Goal: Task Accomplishment & Management: Manage account settings

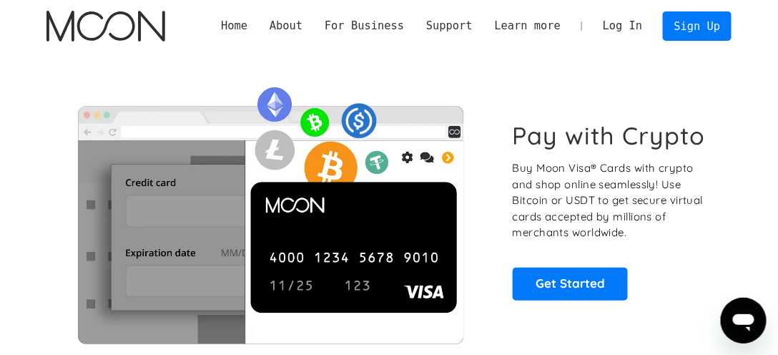
click at [613, 31] on link "Log In" at bounding box center [622, 26] width 62 height 29
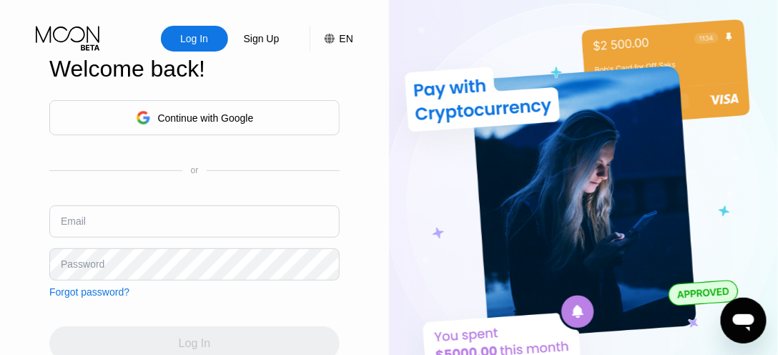
click at [149, 223] on input "text" at bounding box center [194, 221] width 290 height 32
type input "[EMAIL_ADDRESS][DEMOGRAPHIC_DATA][DOMAIN_NAME]"
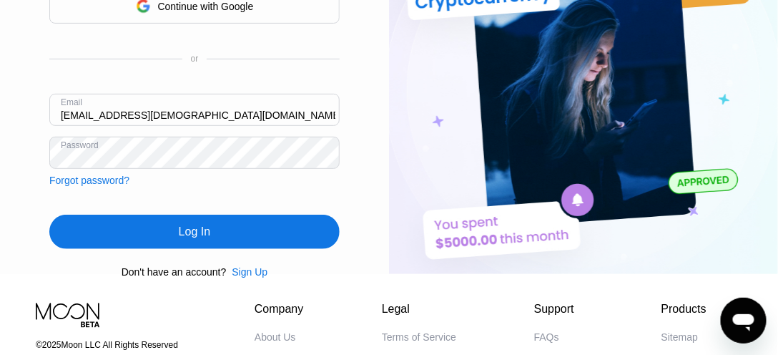
scroll to position [144, 0]
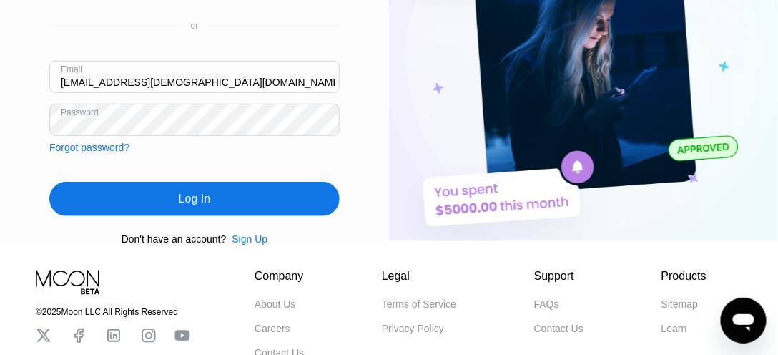
click at [252, 195] on div "Log In" at bounding box center [194, 199] width 290 height 34
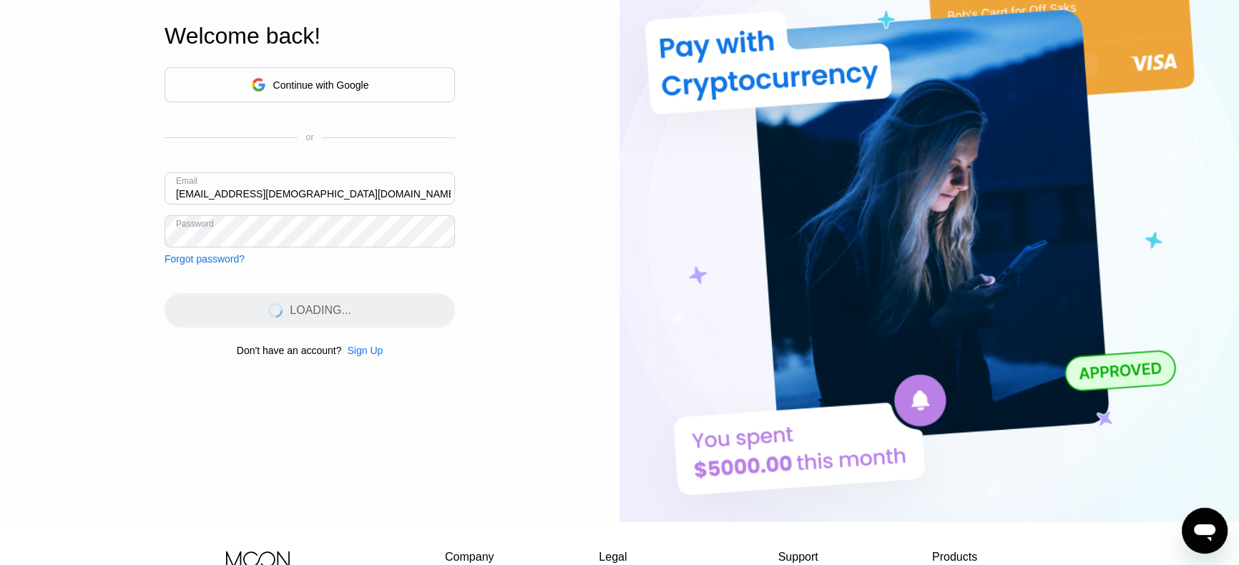
scroll to position [0, 0]
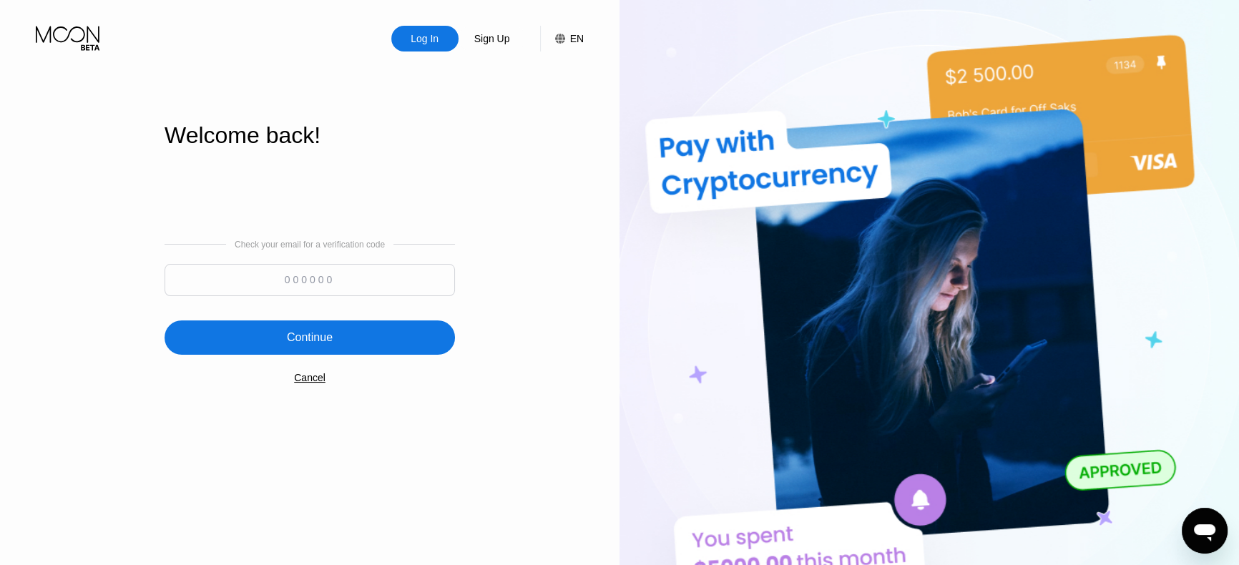
click at [396, 281] on input at bounding box center [309, 280] width 290 height 32
paste input "323238"
type input "323238"
click at [389, 348] on div "Continue" at bounding box center [309, 337] width 290 height 34
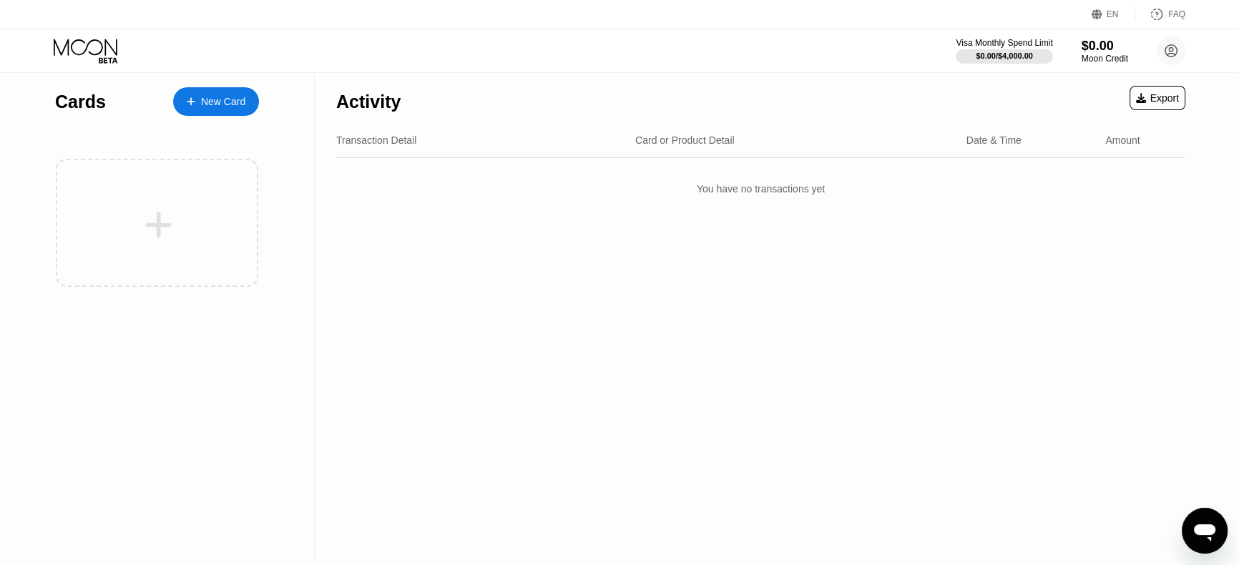
click at [209, 97] on div "New Card" at bounding box center [223, 102] width 44 height 12
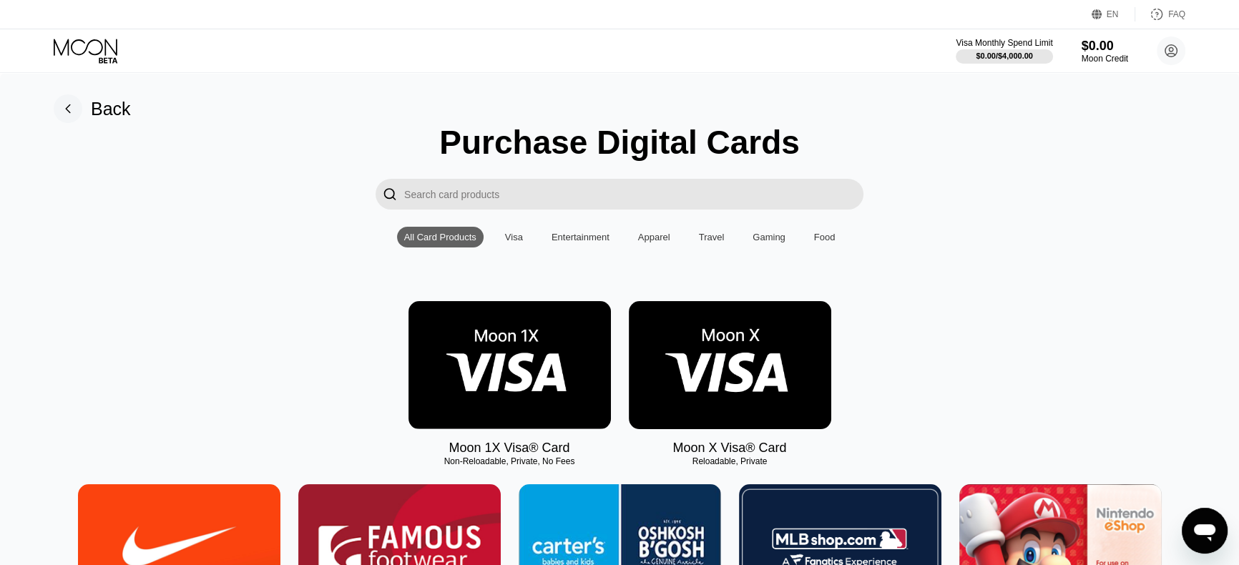
scroll to position [27, 0]
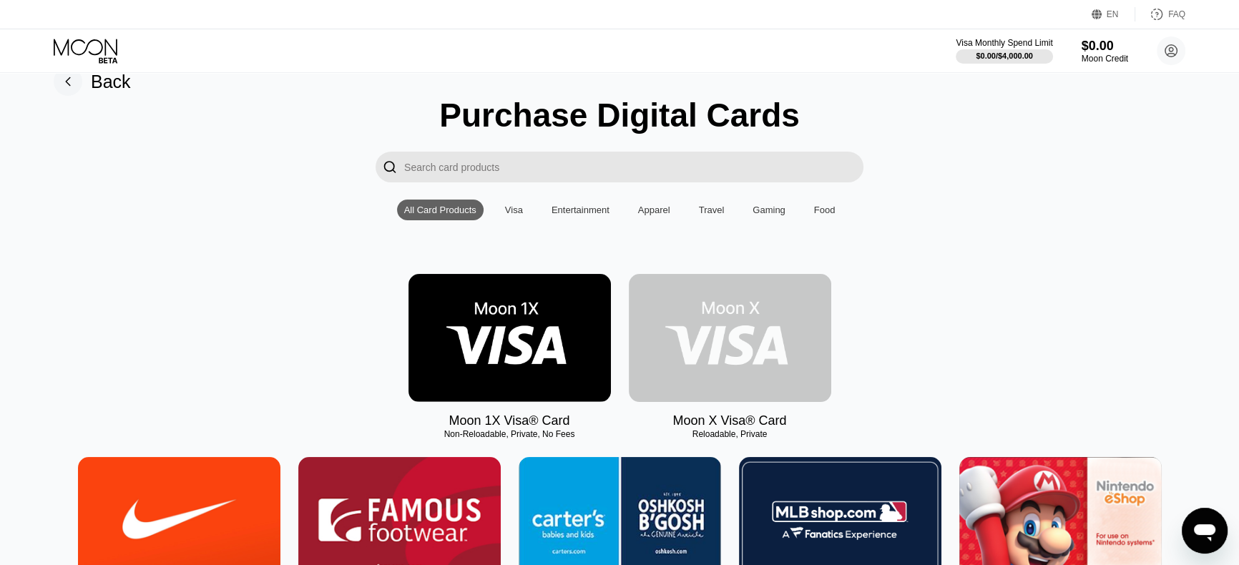
click at [707, 307] on img at bounding box center [730, 338] width 202 height 128
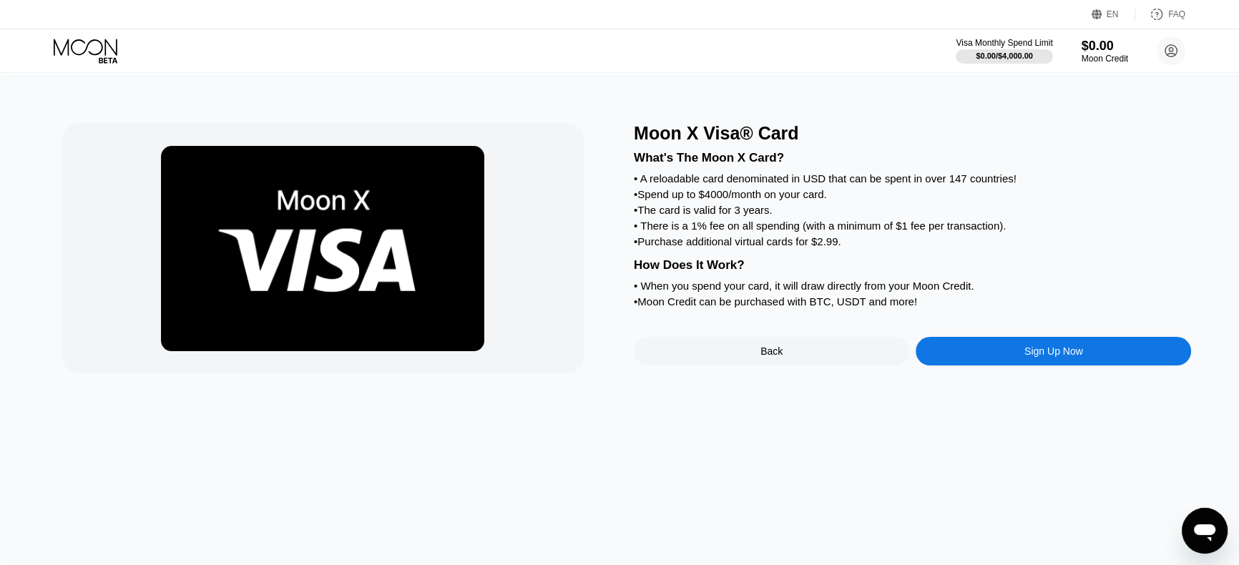
click at [777, 15] on div "FAQ" at bounding box center [1160, 14] width 50 height 14
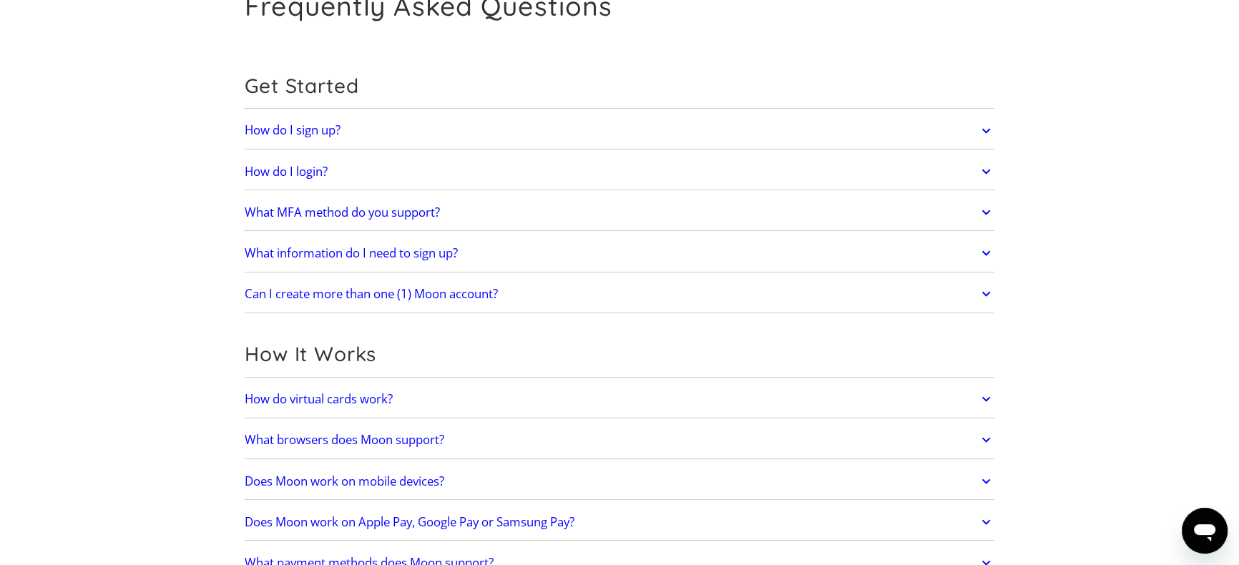
scroll to position [118, 0]
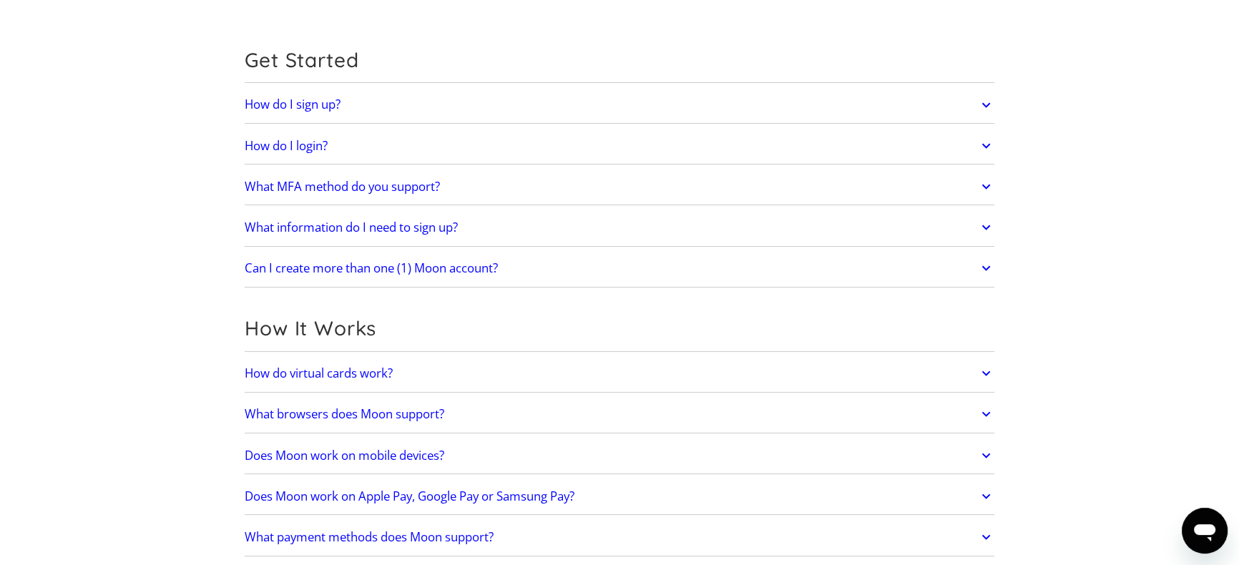
click at [355, 232] on h2 "What information do I need to sign up?" at bounding box center [351, 227] width 213 height 14
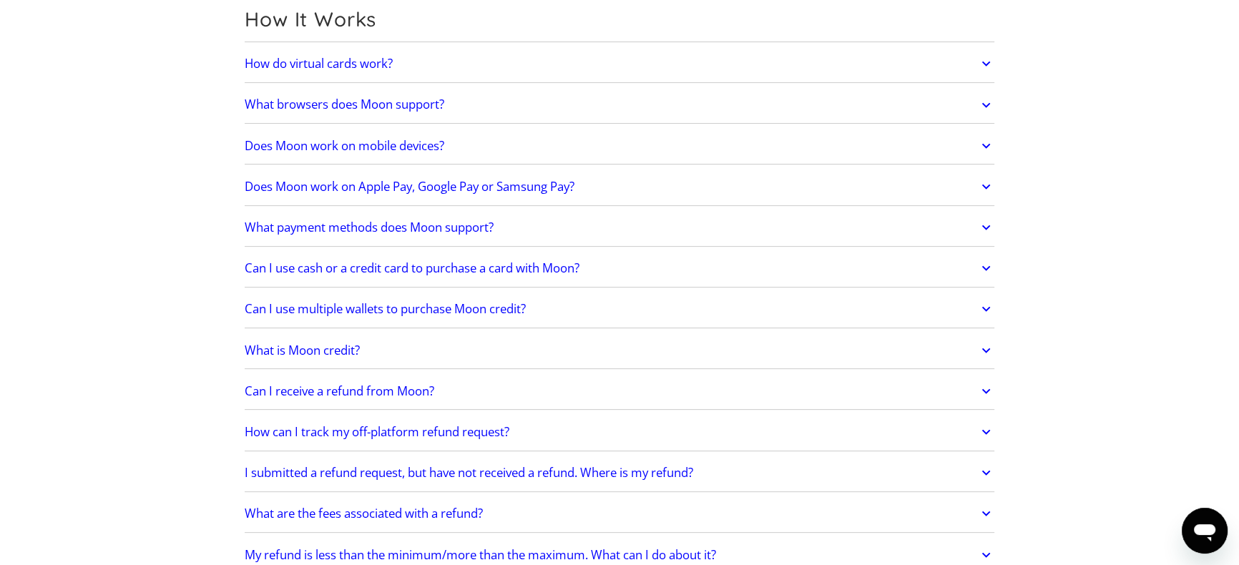
scroll to position [491, 0]
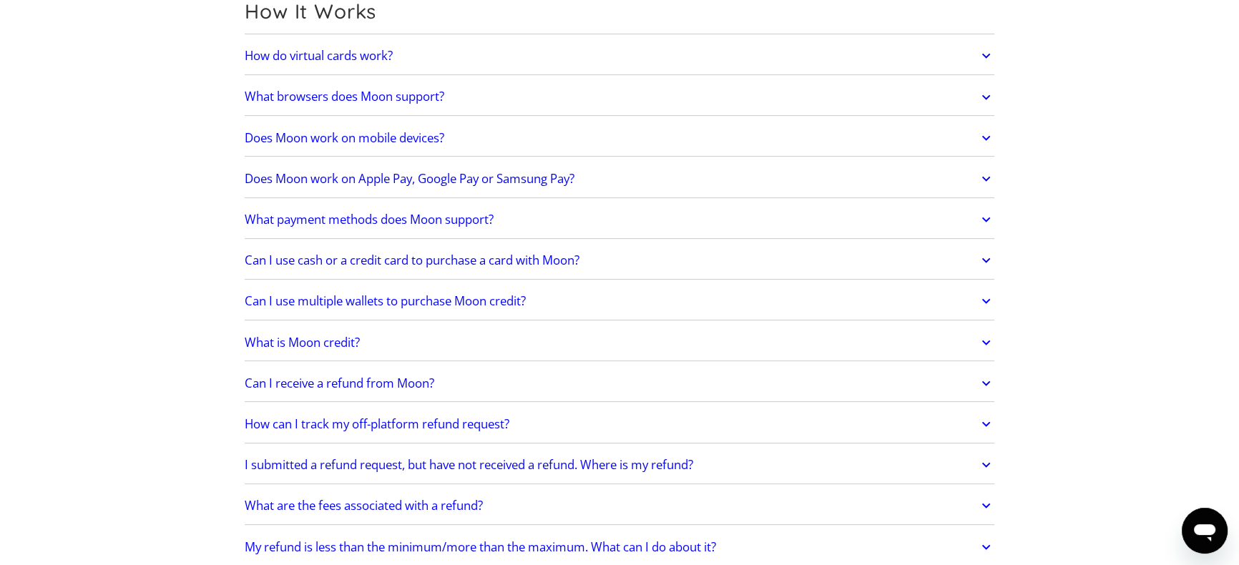
click at [341, 179] on h2 "Does Moon work on Apple Pay, Google Pay or Samsung Pay?" at bounding box center [410, 179] width 330 height 14
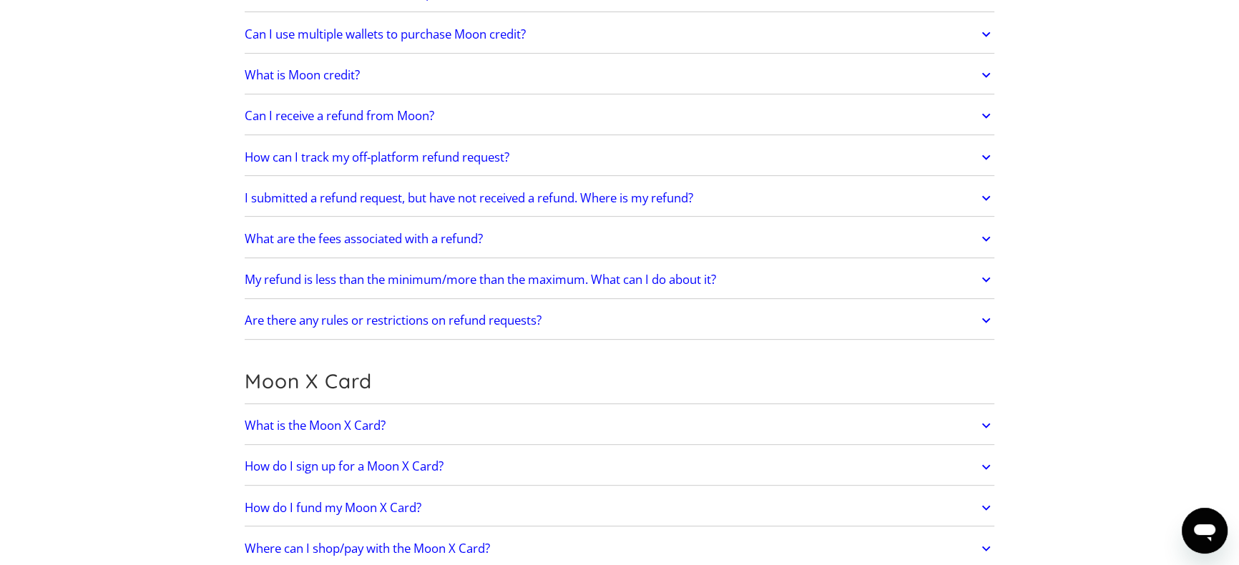
scroll to position [806, 0]
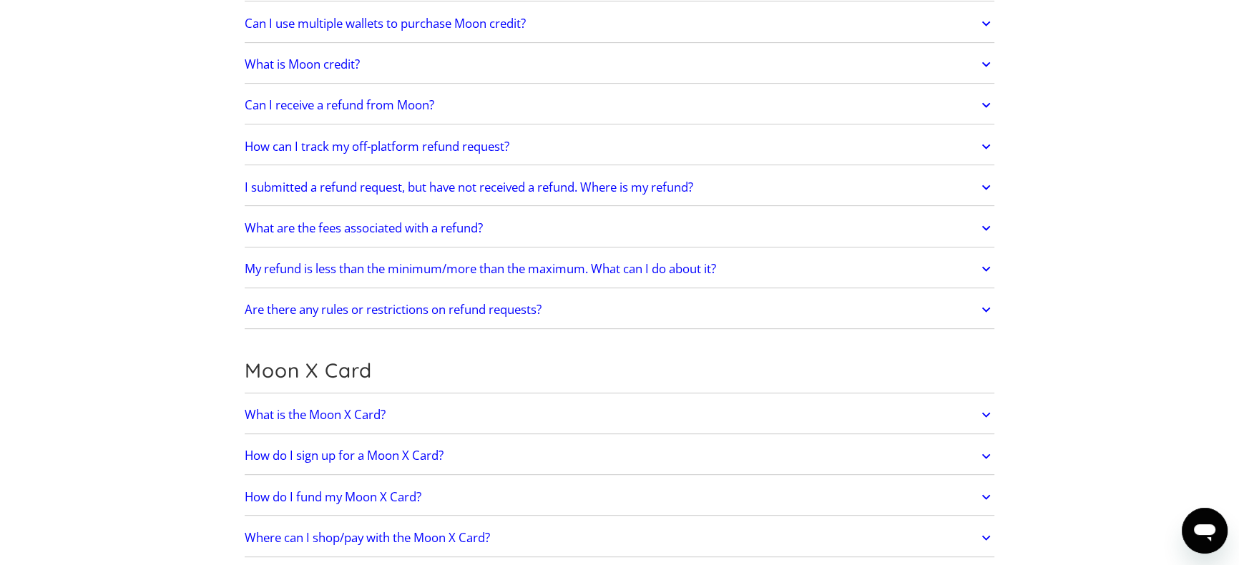
click at [320, 236] on link "What are the fees associated with a refund?" at bounding box center [620, 228] width 750 height 30
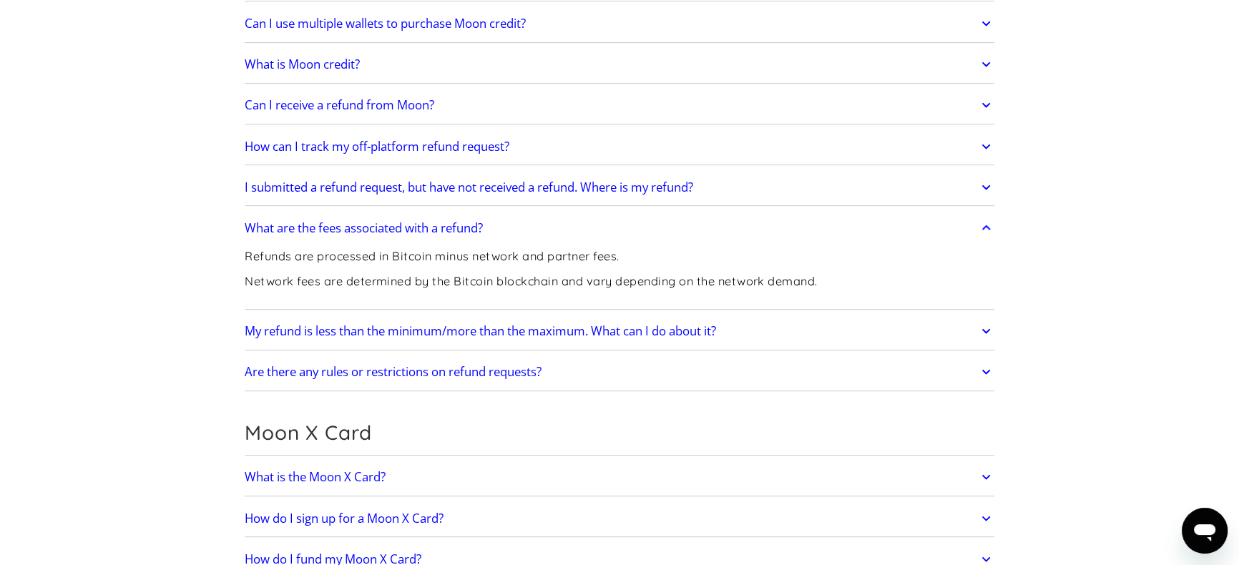
click at [320, 236] on link "What are the fees associated with a refund?" at bounding box center [620, 228] width 750 height 30
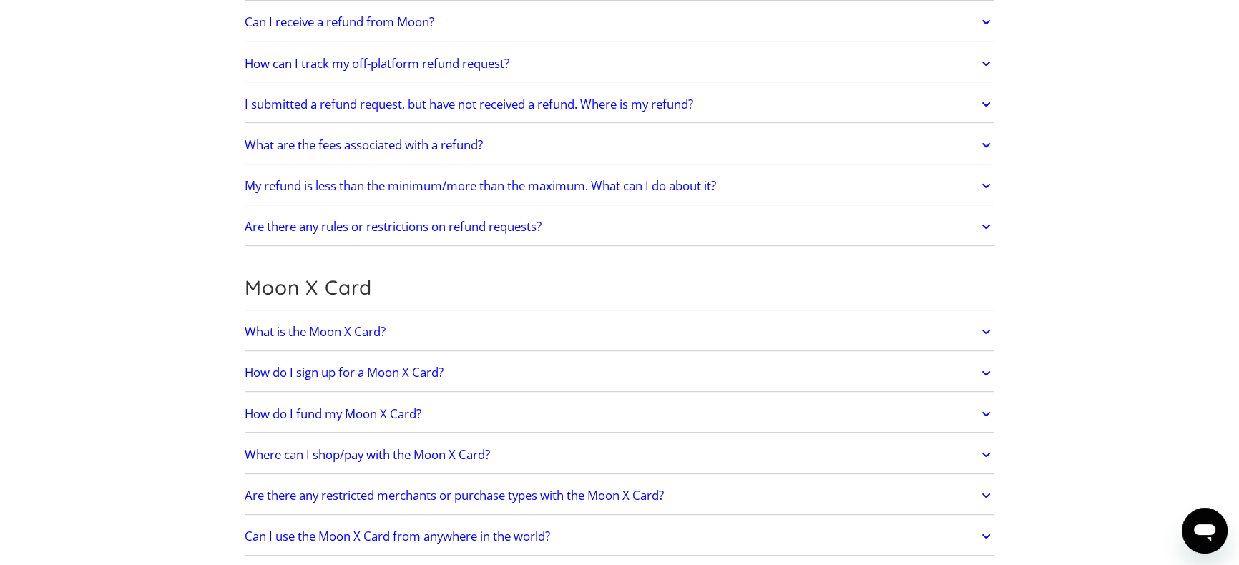
scroll to position [926, 0]
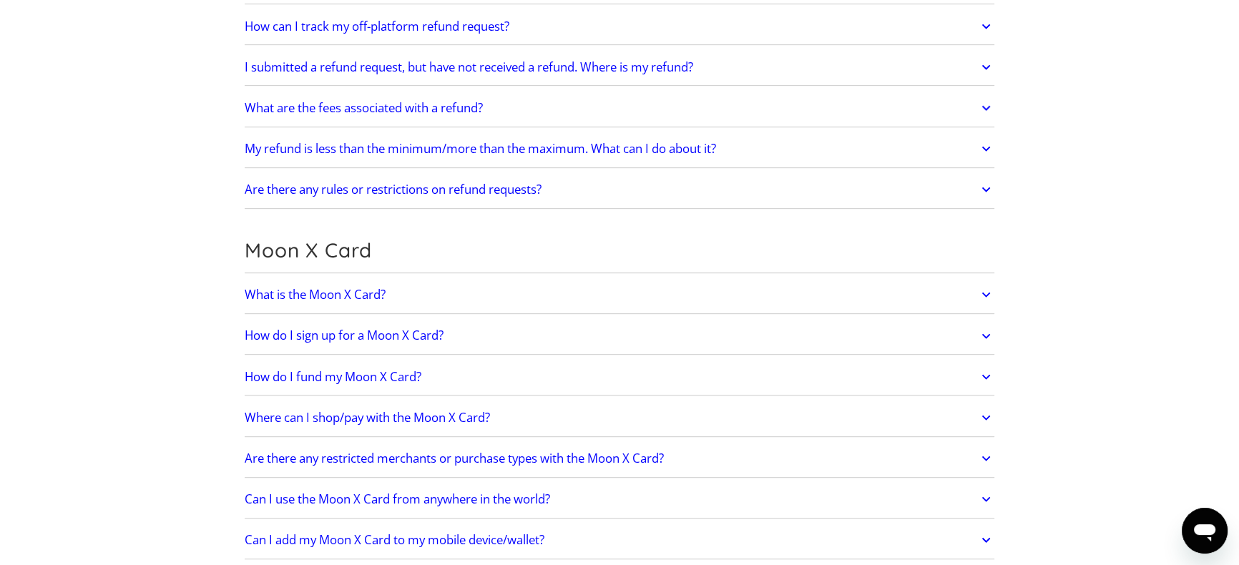
click at [353, 146] on h2 "My refund is less than the minimum/more than the maximum. What can I do about i…" at bounding box center [480, 149] width 471 height 14
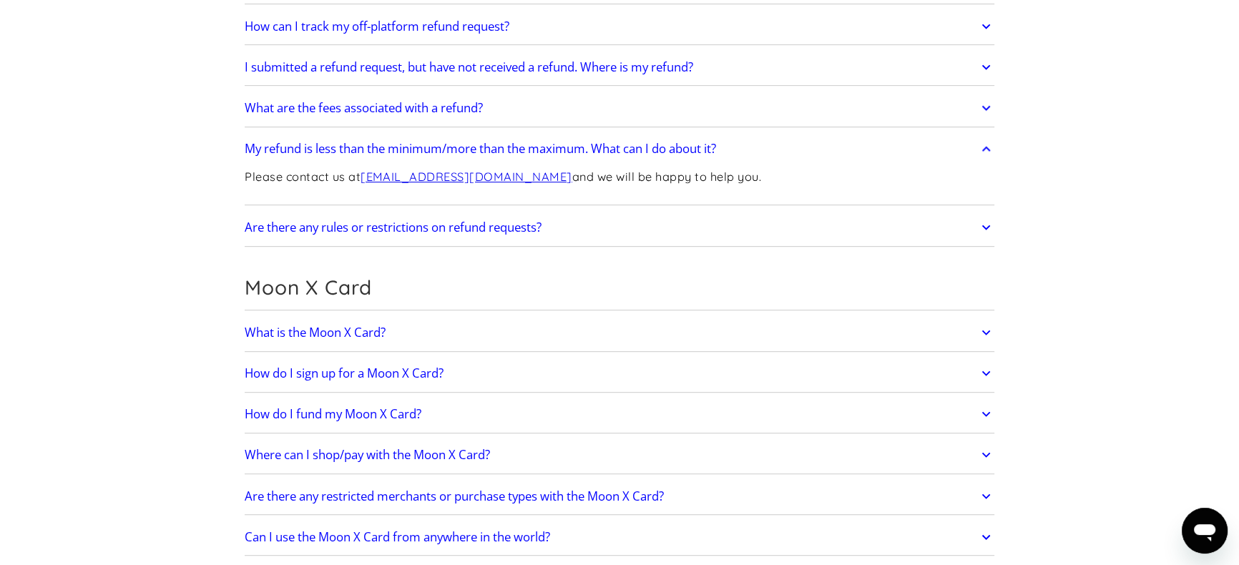
click at [353, 146] on h2 "My refund is less than the minimum/more than the maximum. What can I do about i…" at bounding box center [480, 149] width 471 height 14
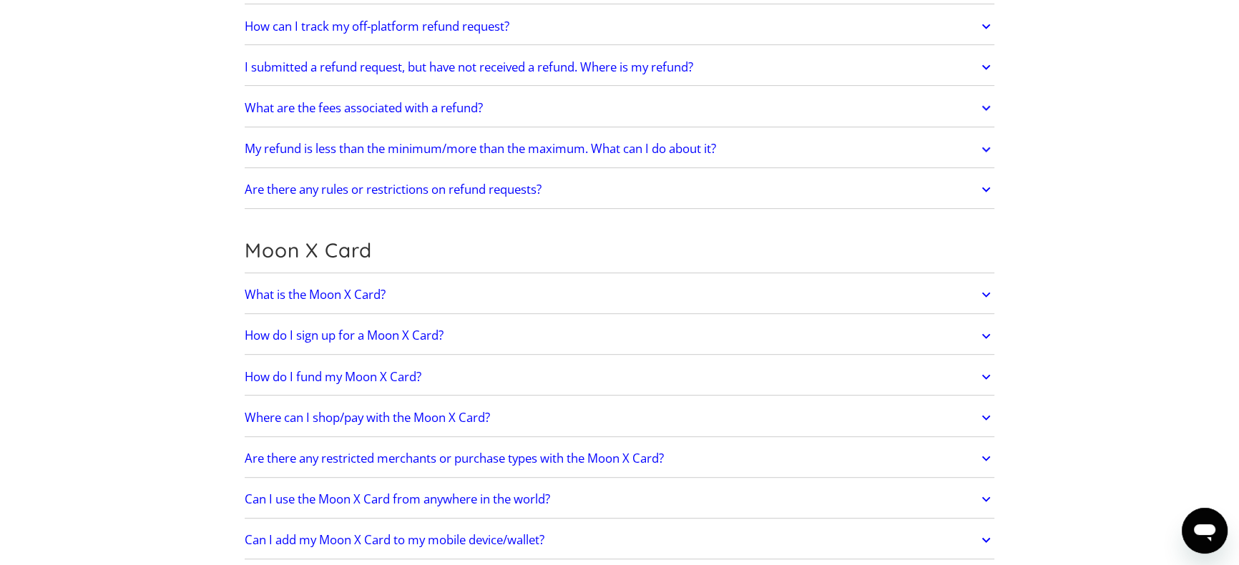
click at [323, 151] on h2 "My refund is less than the minimum/more than the maximum. What can I do about i…" at bounding box center [480, 149] width 471 height 14
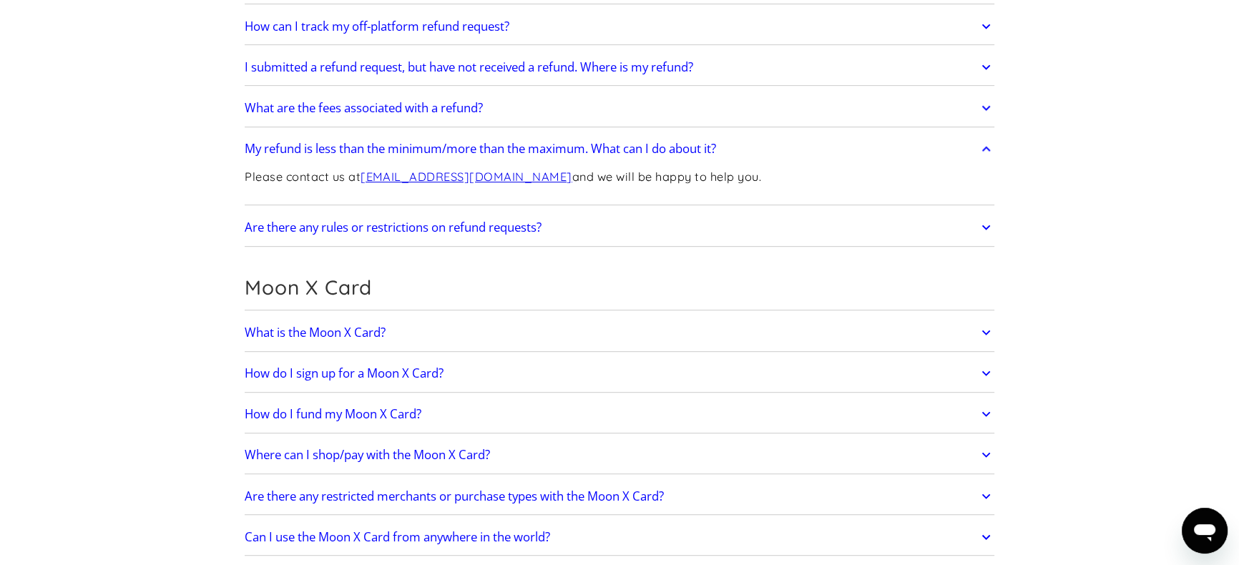
click at [323, 151] on h2 "My refund is less than the minimum/more than the maximum. What can I do about i…" at bounding box center [480, 149] width 471 height 14
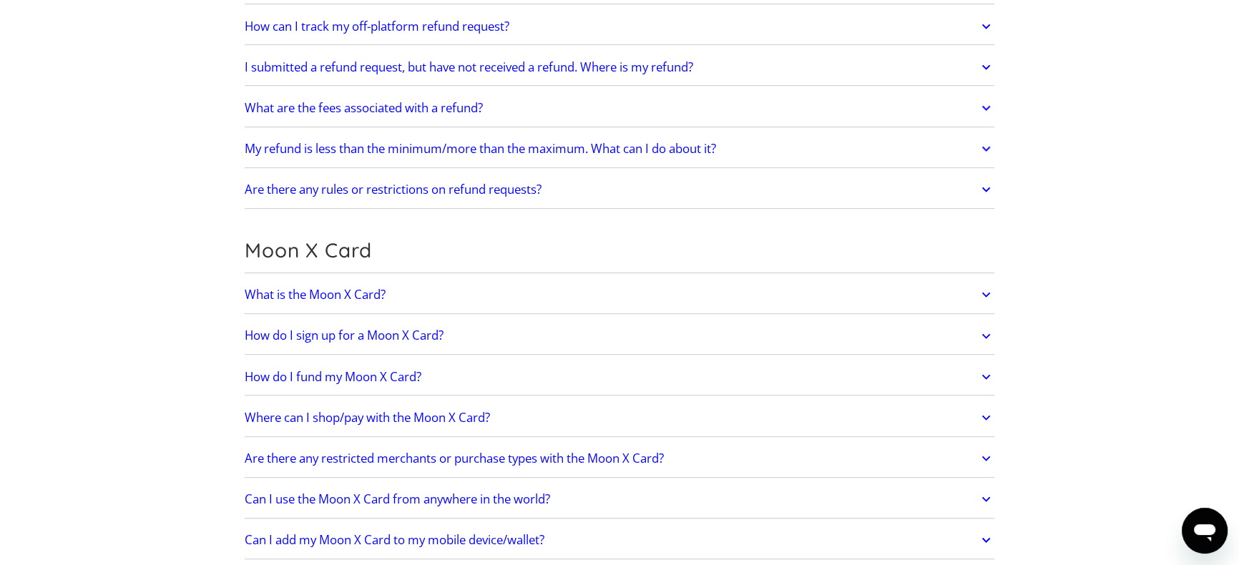
click at [333, 147] on h2 "My refund is less than the minimum/more than the maximum. What can I do about i…" at bounding box center [480, 149] width 471 height 14
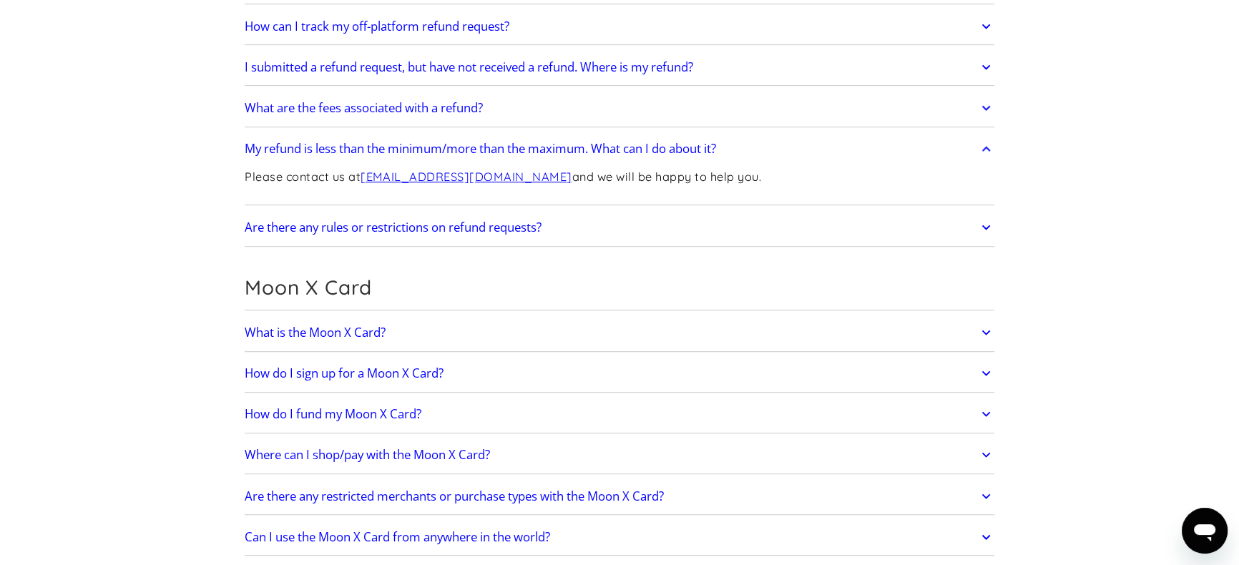
click at [333, 147] on h2 "My refund is less than the minimum/more than the maximum. What can I do about i…" at bounding box center [480, 149] width 471 height 14
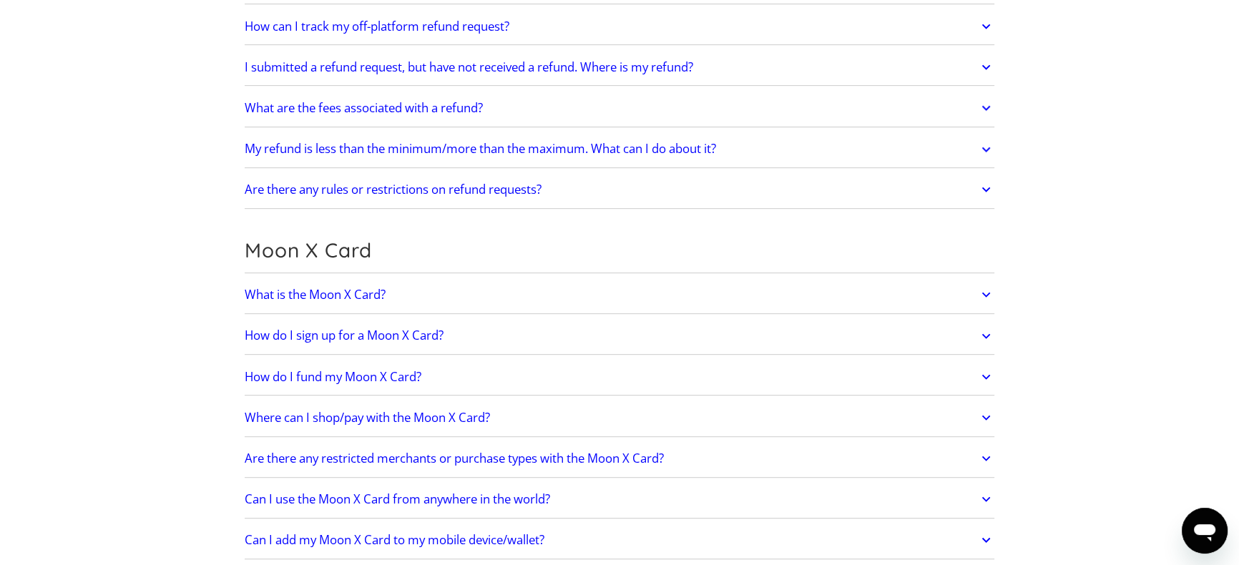
click at [313, 186] on h2 "Are there any rules or restrictions on refund requests?" at bounding box center [393, 189] width 297 height 14
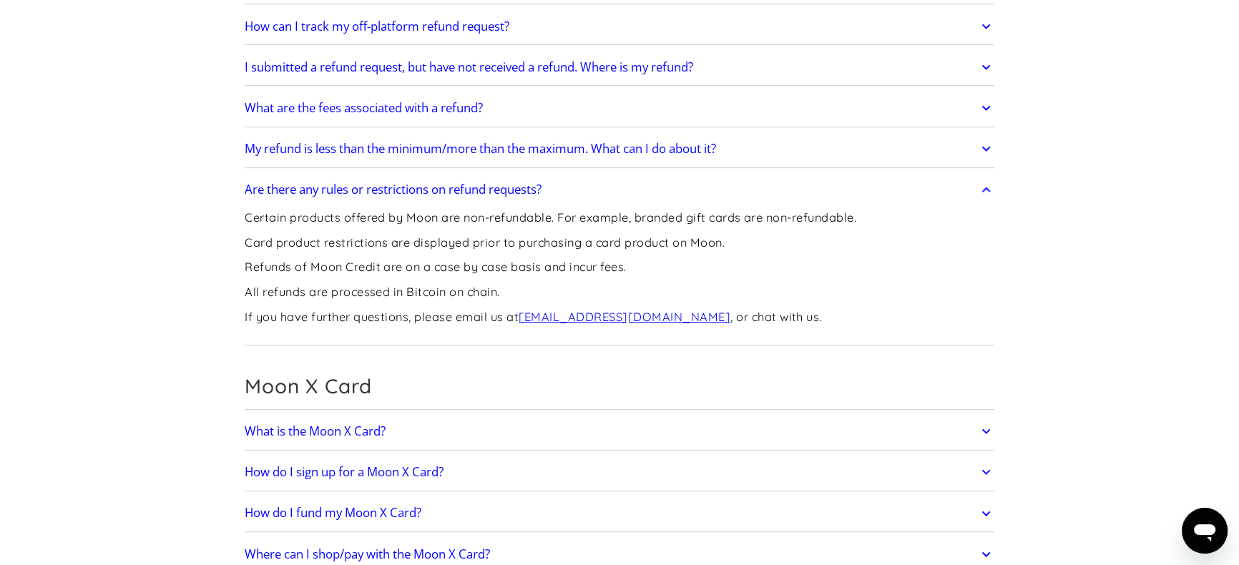
click at [313, 186] on h2 "Are there any rules or restrictions on refund requests?" at bounding box center [393, 189] width 297 height 14
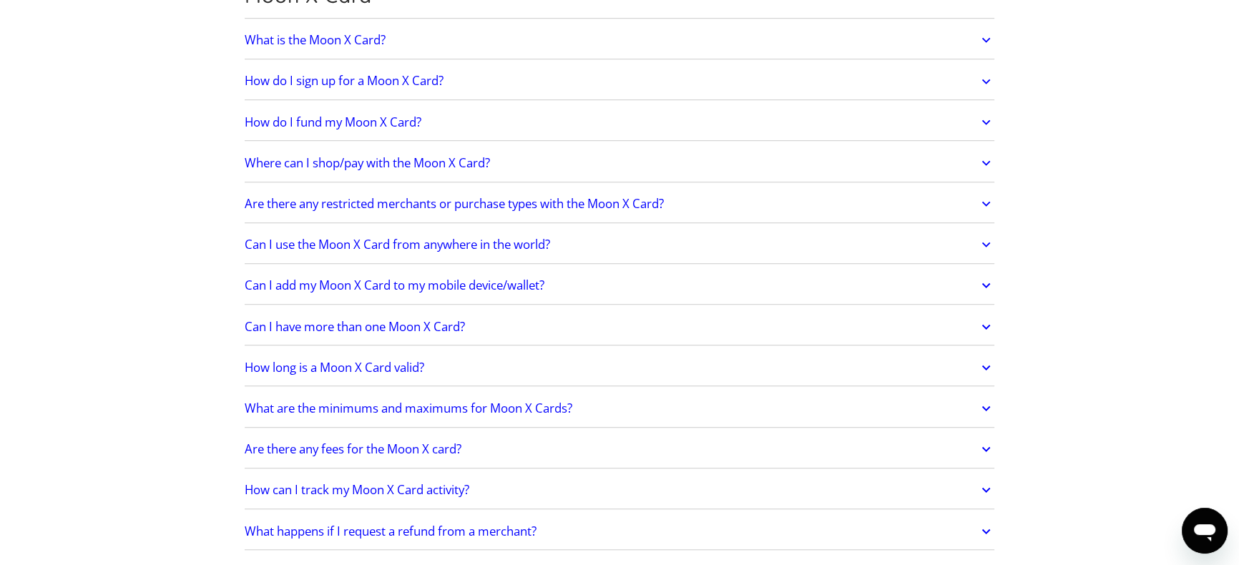
scroll to position [1201, 0]
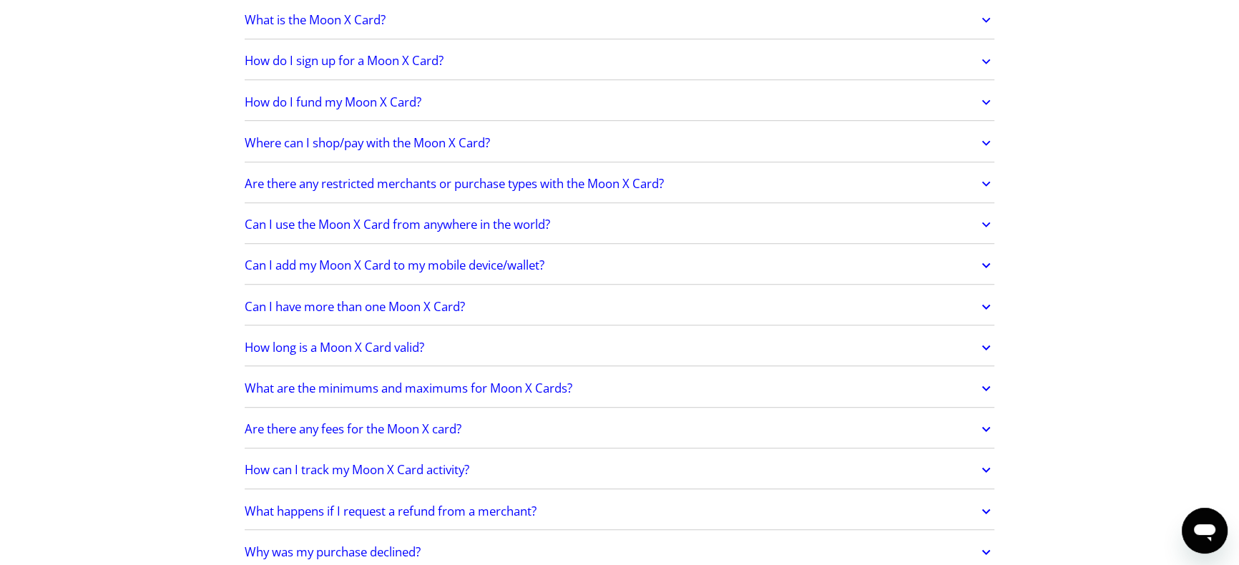
click at [332, 187] on h2 "Are there any restricted merchants or purchase types with the Moon X Card?" at bounding box center [454, 184] width 419 height 14
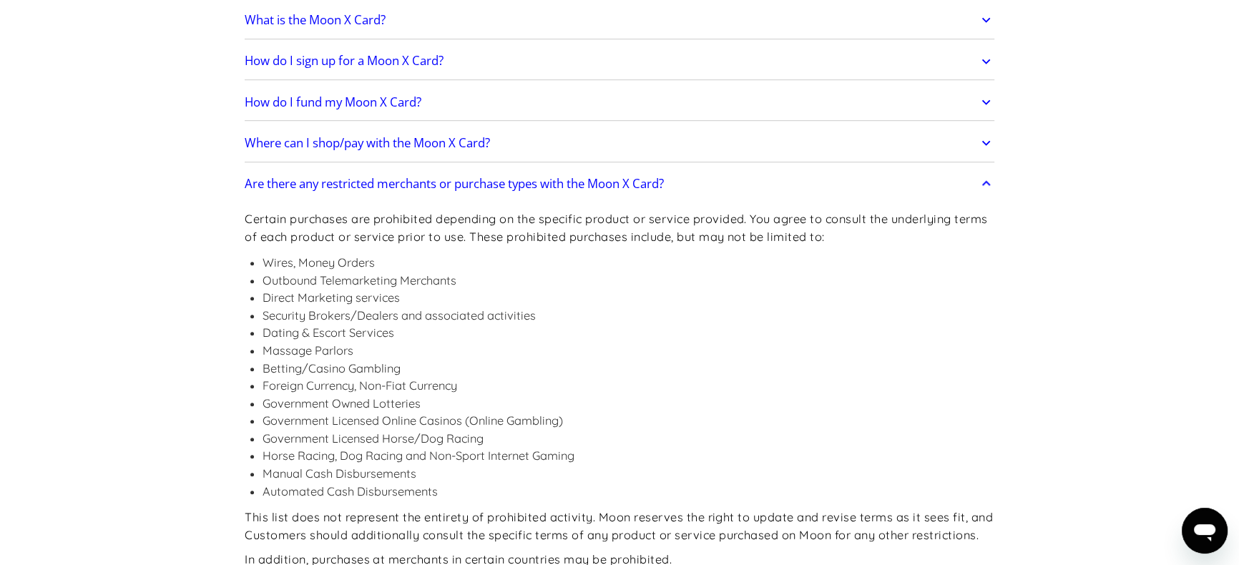
click at [332, 187] on h2 "Are there any restricted merchants or purchase types with the Moon X Card?" at bounding box center [454, 184] width 419 height 14
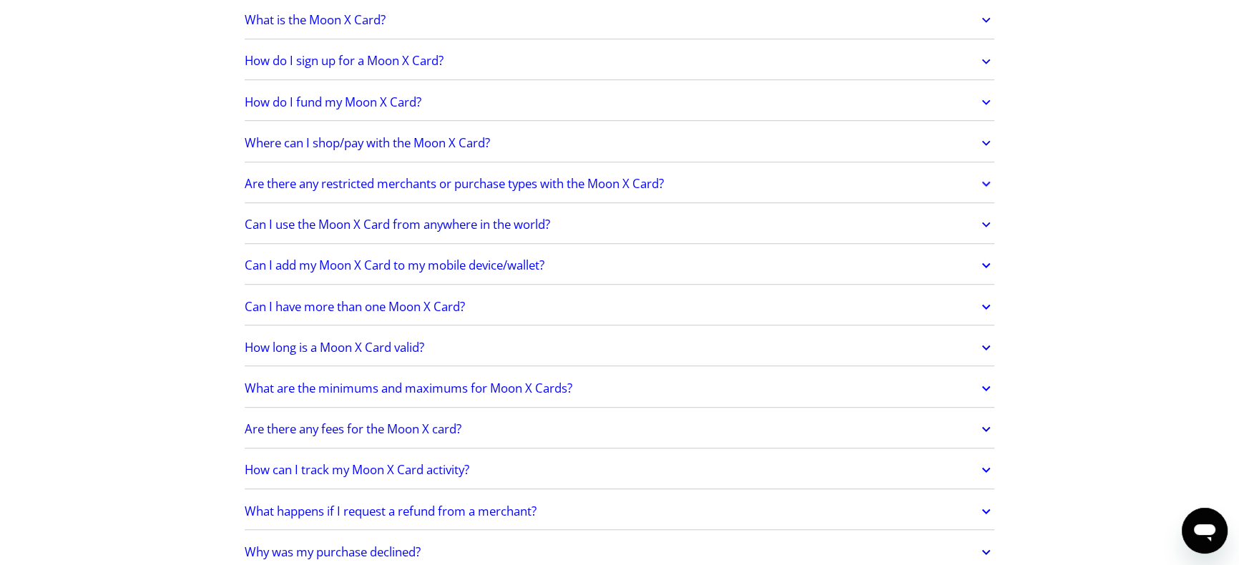
click at [319, 226] on h2 "Can I use the Moon X Card from anywhere in the world?" at bounding box center [397, 224] width 305 height 14
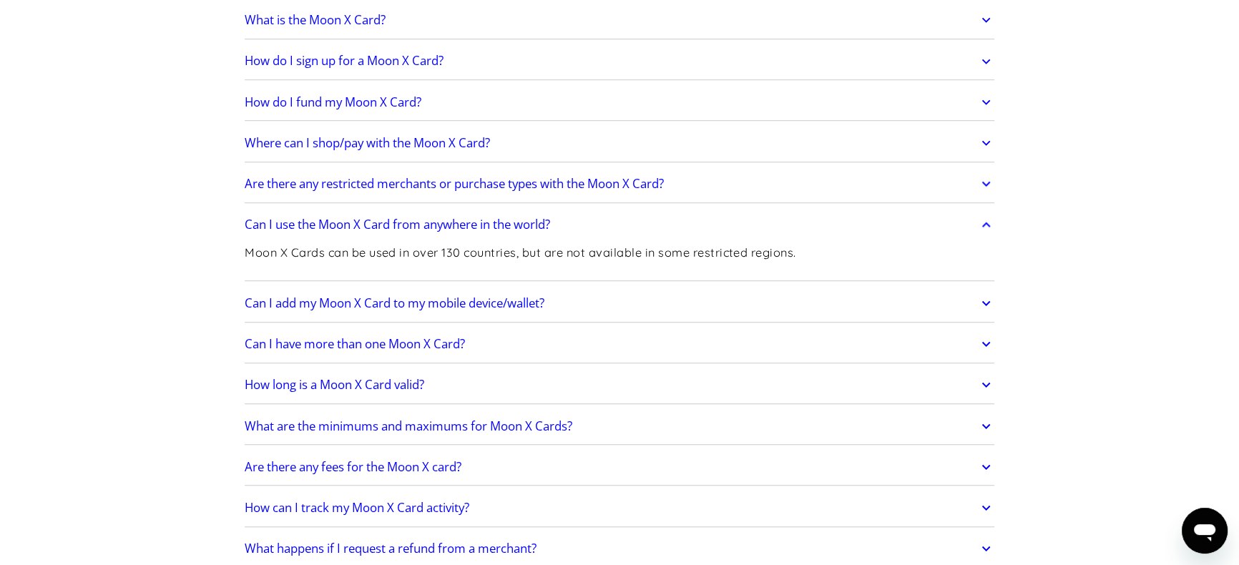
click at [319, 226] on h2 "Can I use the Moon X Card from anywhere in the world?" at bounding box center [397, 224] width 305 height 14
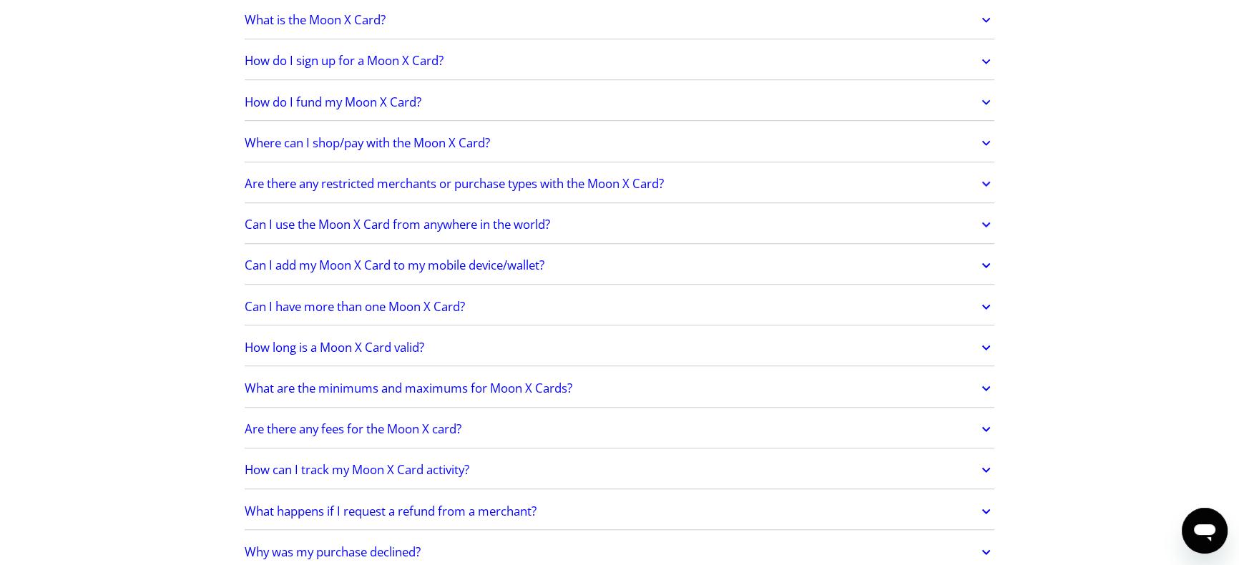
click at [324, 226] on h2 "Can I use the Moon X Card from anywhere in the world?" at bounding box center [397, 224] width 305 height 14
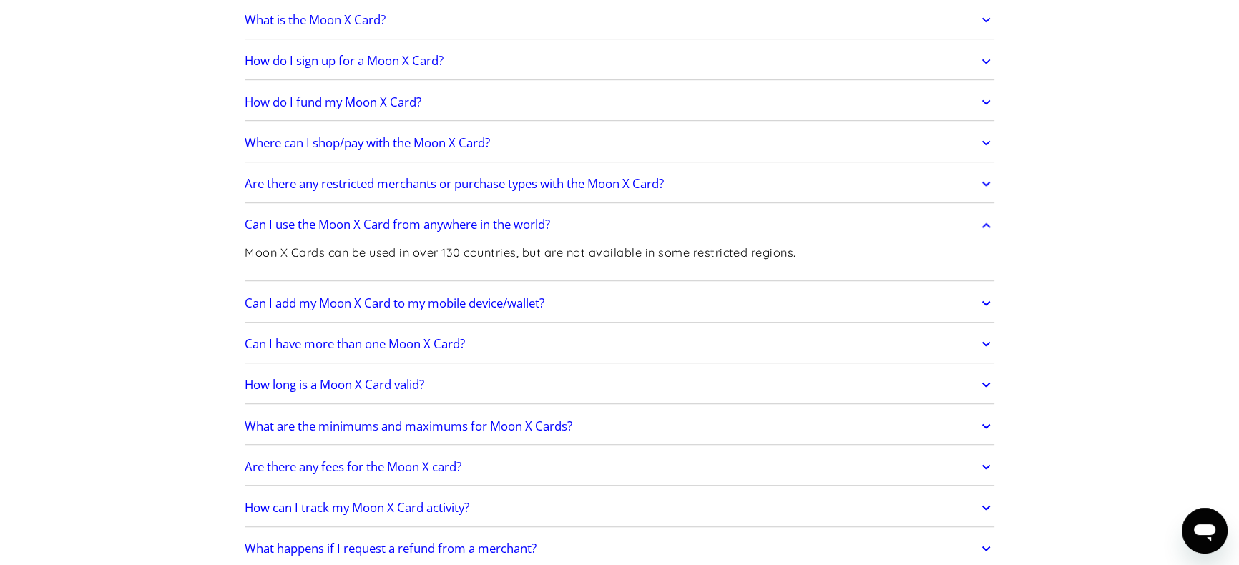
click at [324, 226] on h2 "Can I use the Moon X Card from anywhere in the world?" at bounding box center [397, 224] width 305 height 14
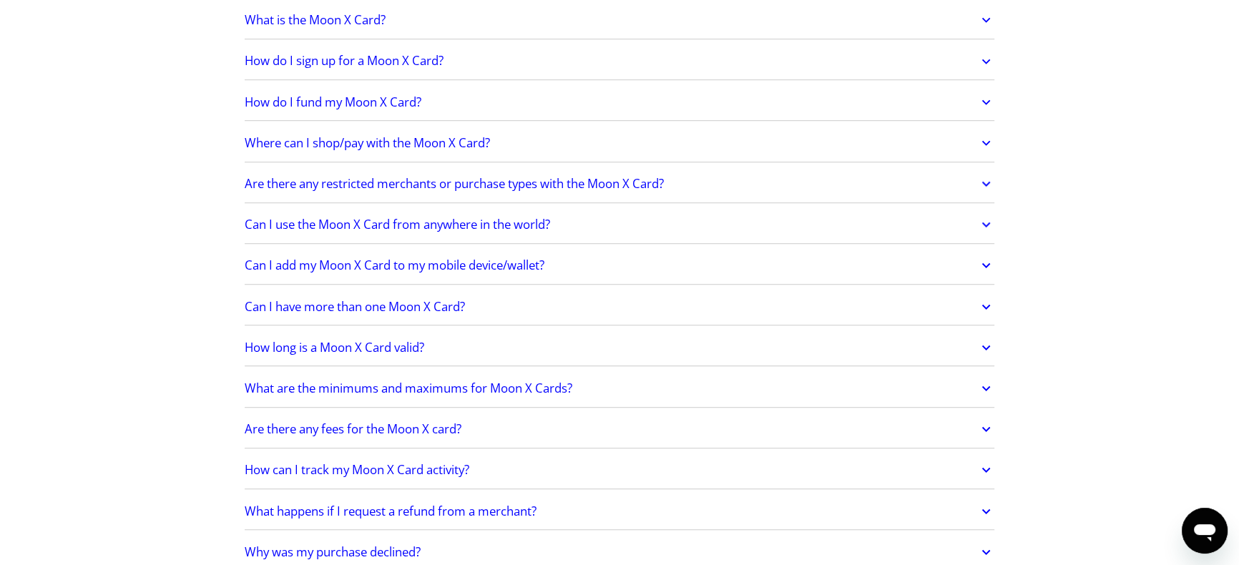
click at [317, 253] on link "Can I add my Moon X Card to my mobile device/wallet?" at bounding box center [620, 265] width 750 height 30
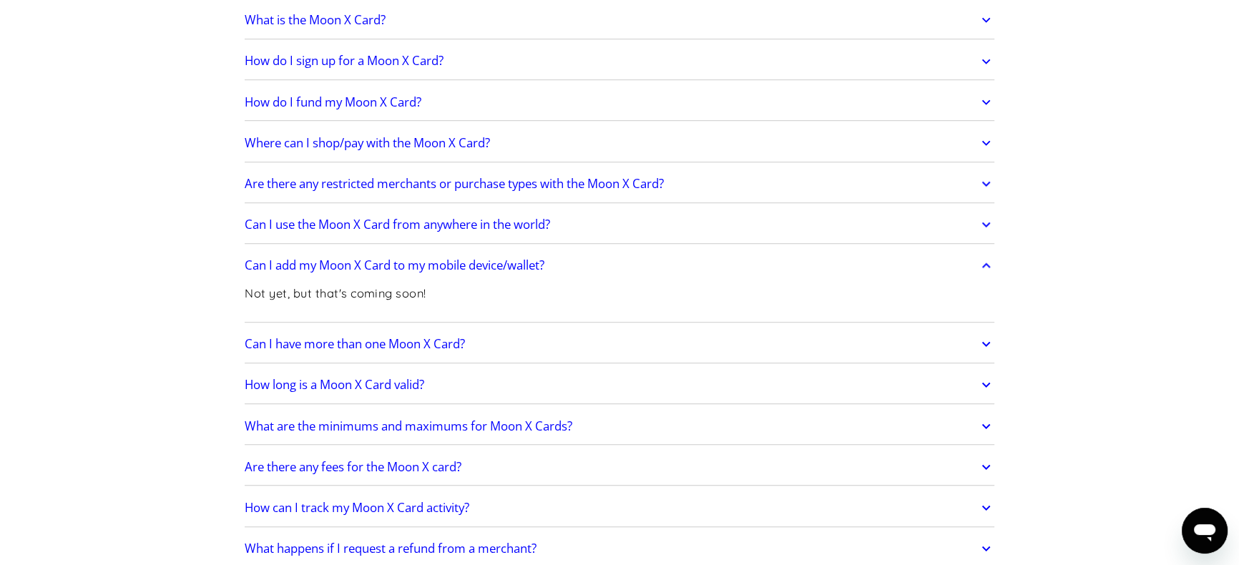
click at [317, 253] on link "Can I add my Moon X Card to my mobile device/wallet?" at bounding box center [620, 265] width 750 height 30
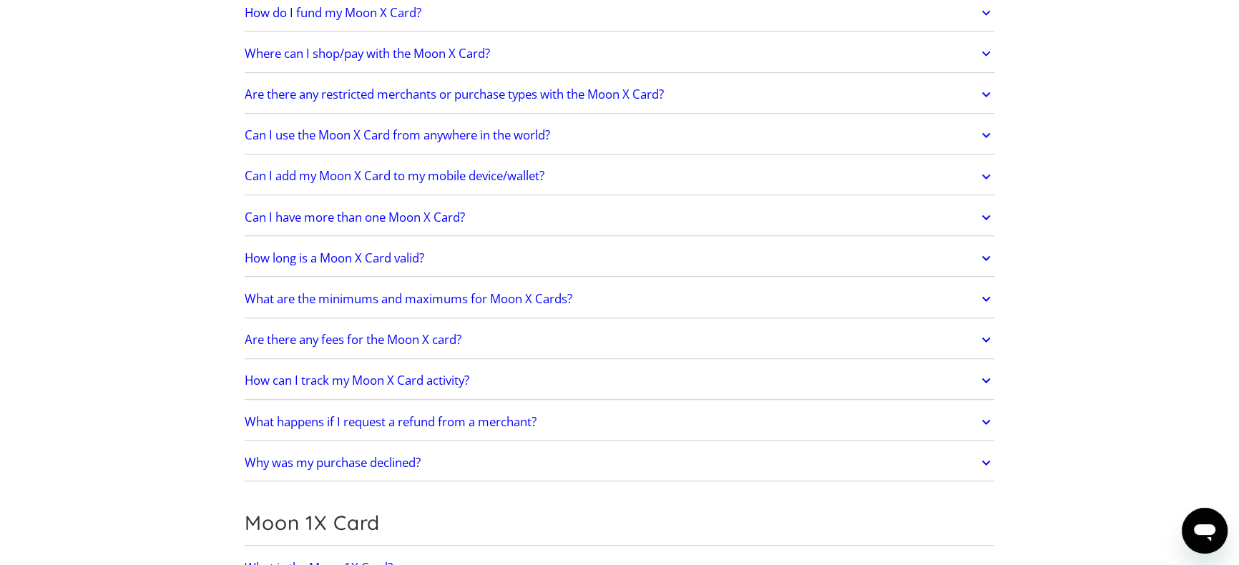
scroll to position [1310, 0]
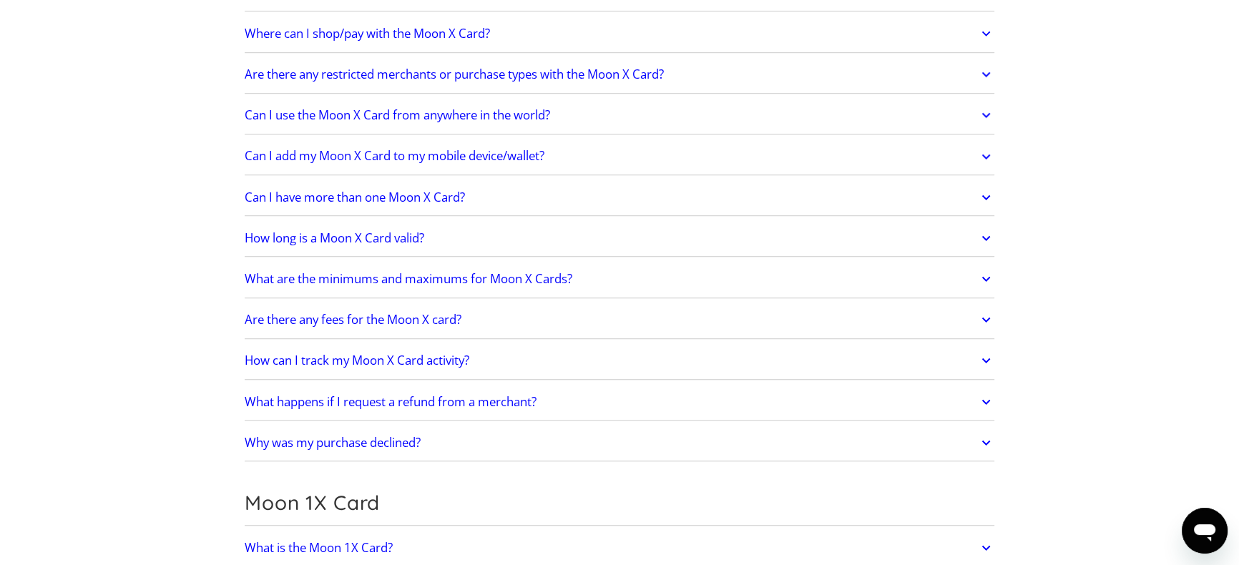
click at [338, 191] on h2 "Can I have more than one Moon X Card?" at bounding box center [355, 197] width 220 height 14
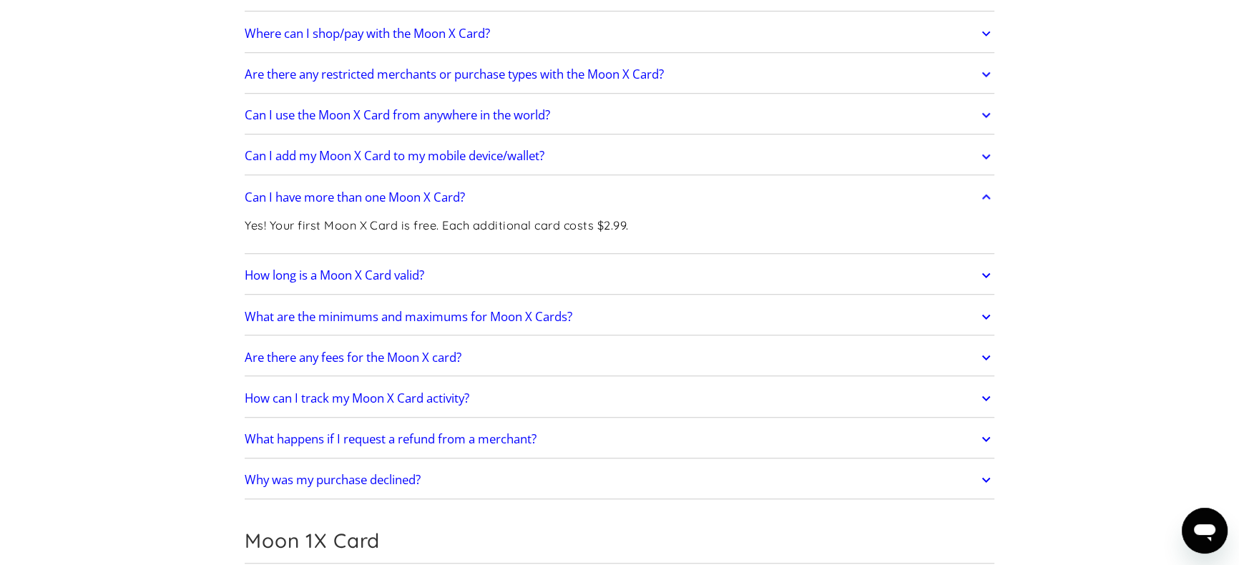
click at [338, 191] on h2 "Can I have more than one Moon X Card?" at bounding box center [355, 197] width 220 height 14
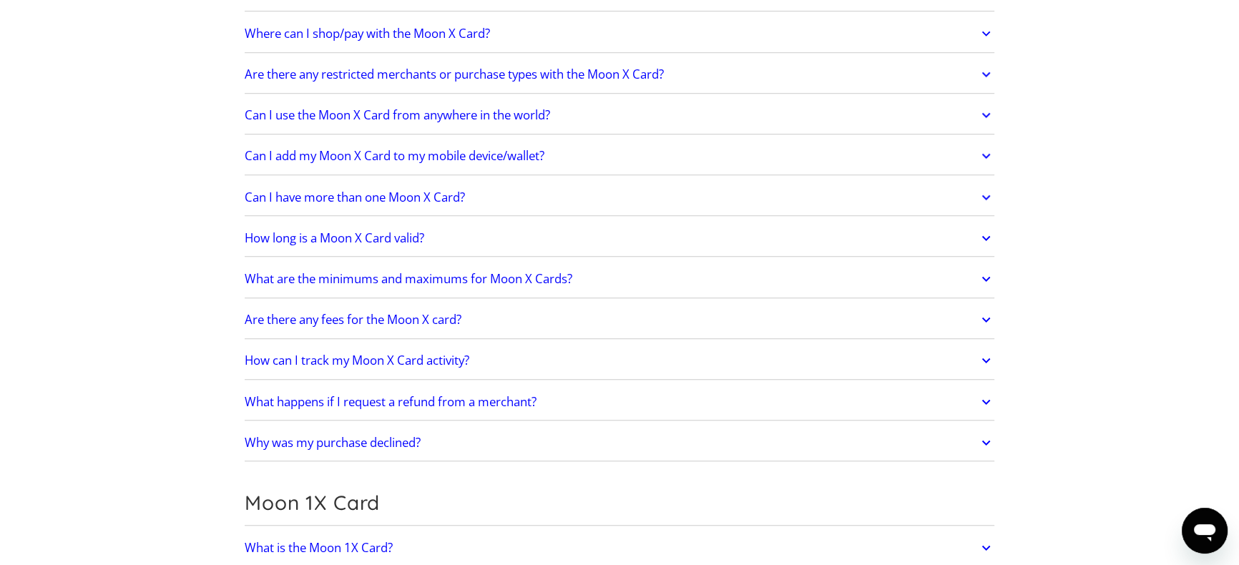
click at [323, 237] on h2 "How long is a Moon X Card valid?" at bounding box center [335, 238] width 180 height 14
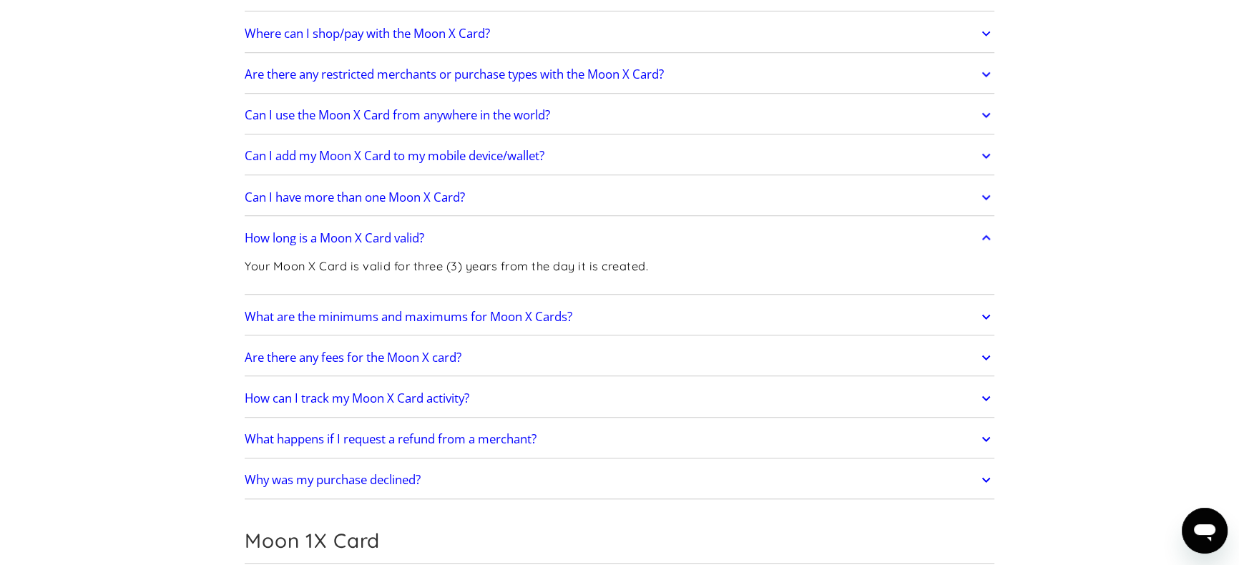
click at [323, 237] on h2 "How long is a Moon X Card valid?" at bounding box center [335, 238] width 180 height 14
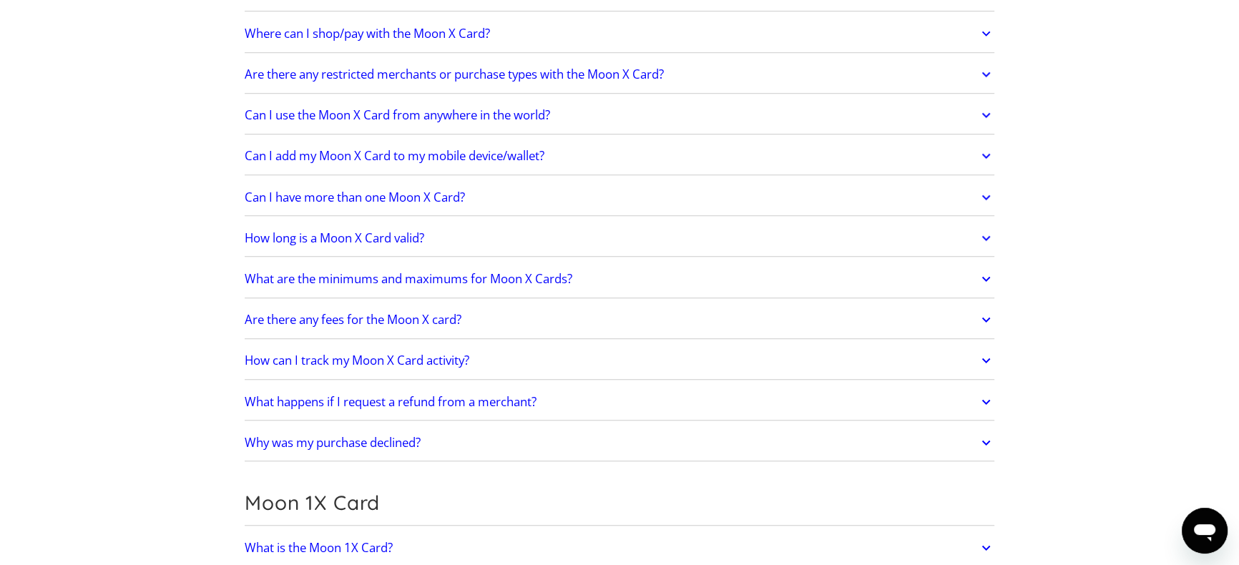
click at [325, 278] on h2 "What are the minimums and maximums for Moon X Cards?" at bounding box center [409, 279] width 328 height 14
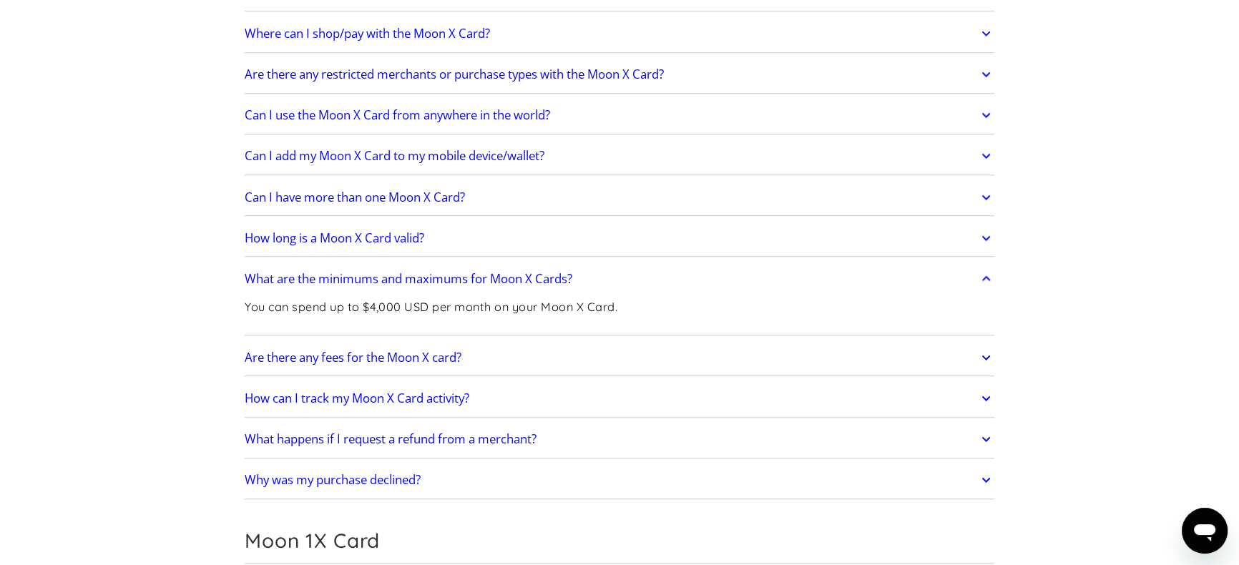
click at [325, 278] on h2 "What are the minimums and maximums for Moon X Cards?" at bounding box center [409, 279] width 328 height 14
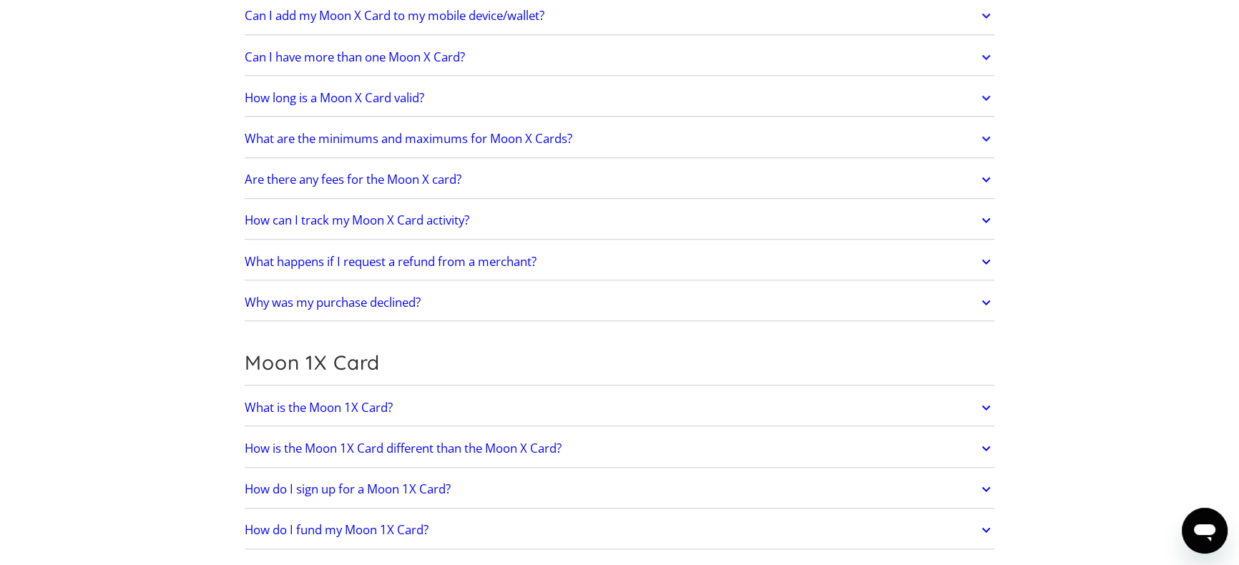
scroll to position [1452, 0]
click at [324, 257] on h2 "What happens if I request a refund from a merchant?" at bounding box center [391, 260] width 292 height 14
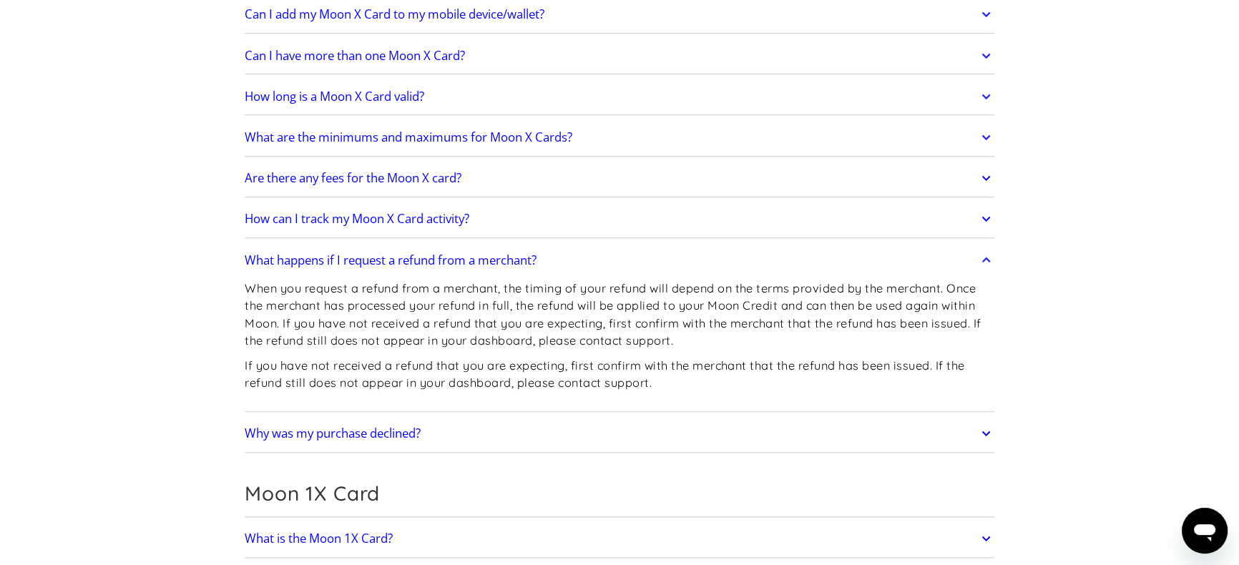
click at [324, 257] on h2 "What happens if I request a refund from a merchant?" at bounding box center [391, 260] width 292 height 14
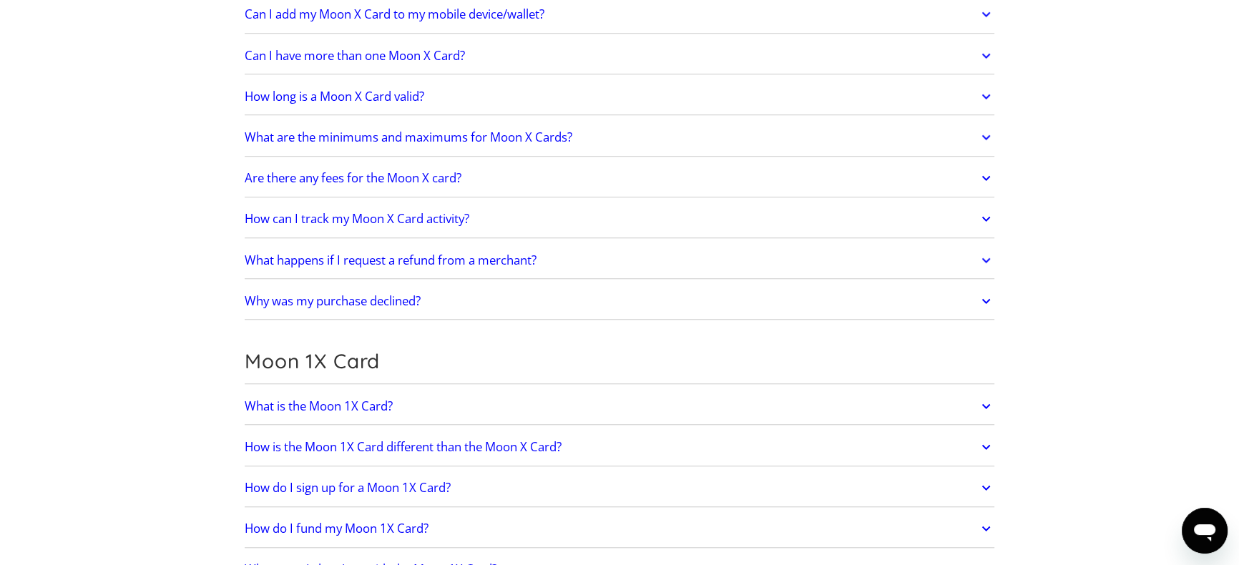
click at [324, 257] on h2 "What happens if I request a refund from a merchant?" at bounding box center [391, 260] width 292 height 14
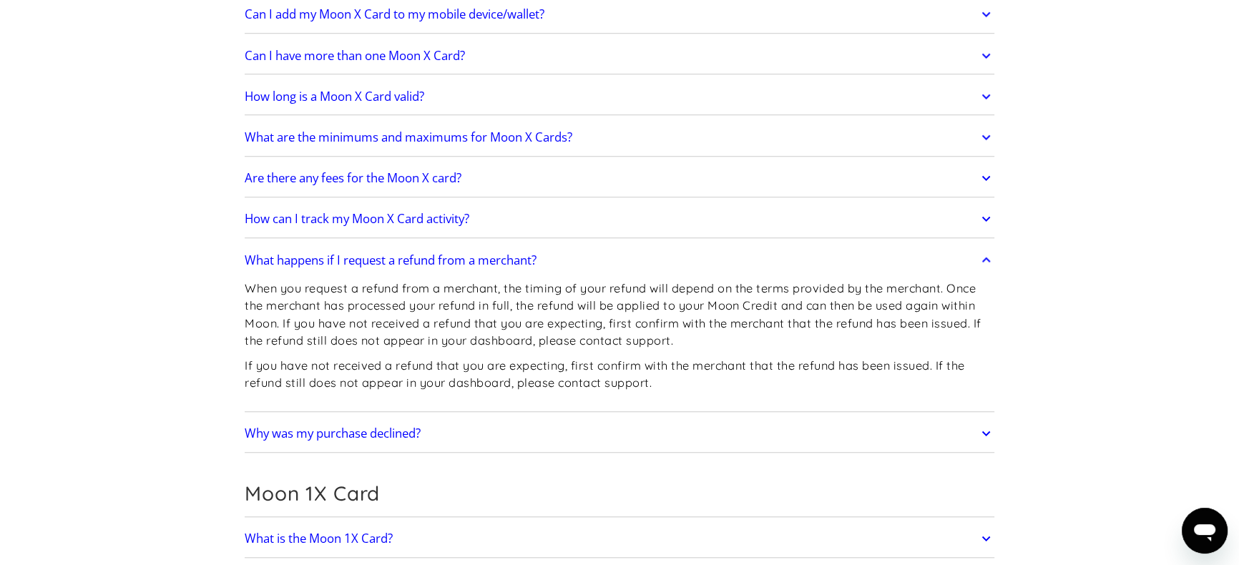
click at [324, 257] on h2 "What happens if I request a refund from a merchant?" at bounding box center [391, 260] width 292 height 14
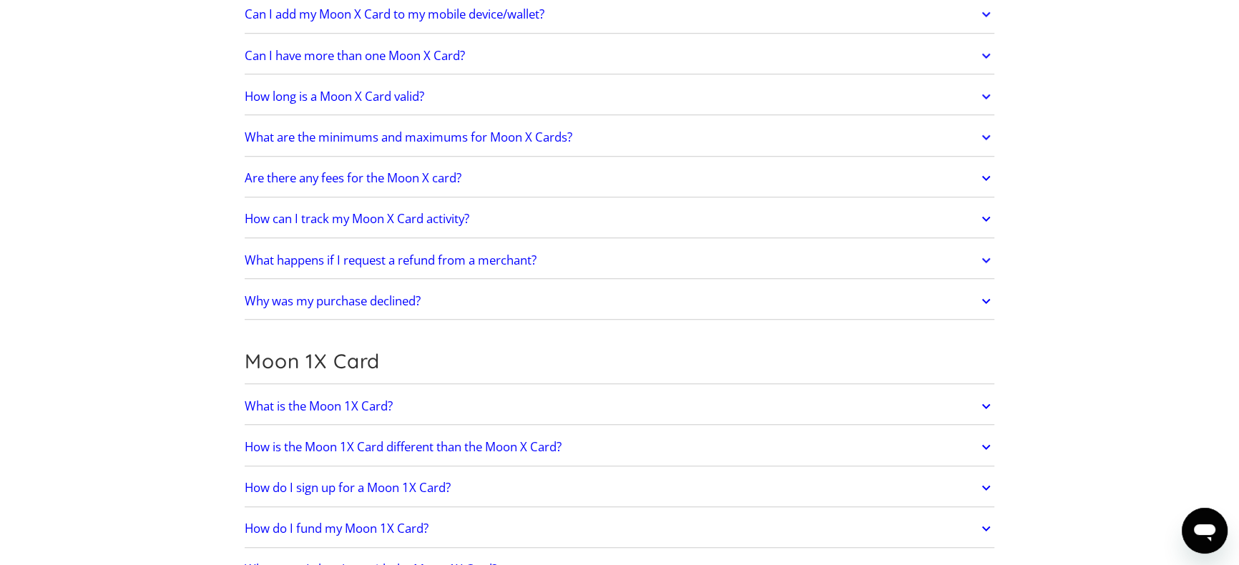
scroll to position [1484, 0]
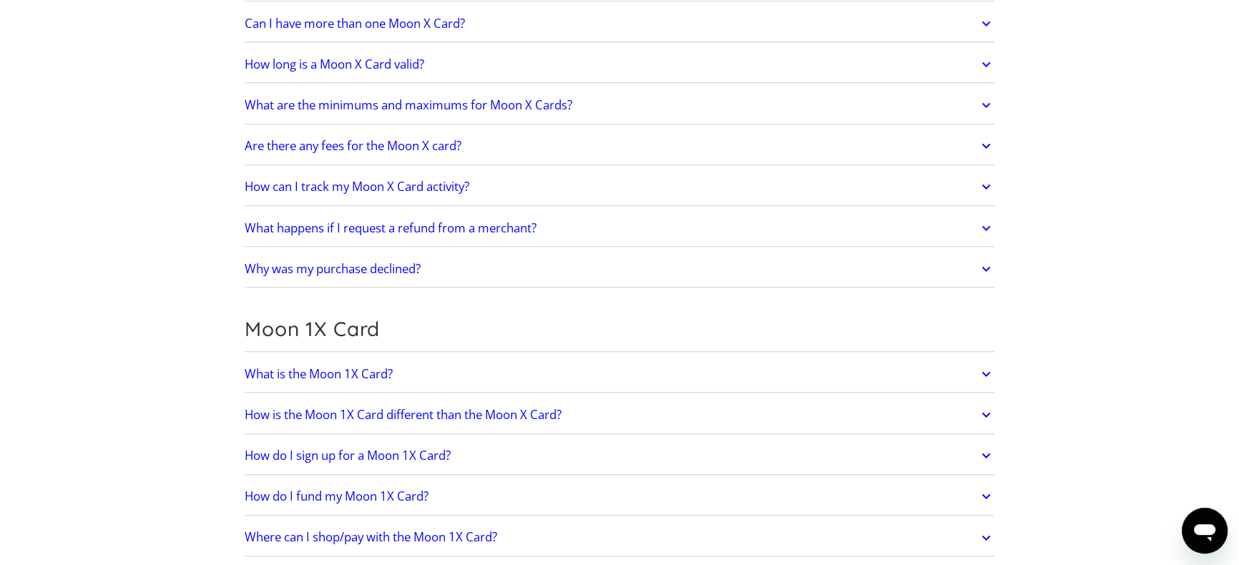
click at [333, 270] on h2 "Why was my purchase declined?" at bounding box center [333, 269] width 176 height 14
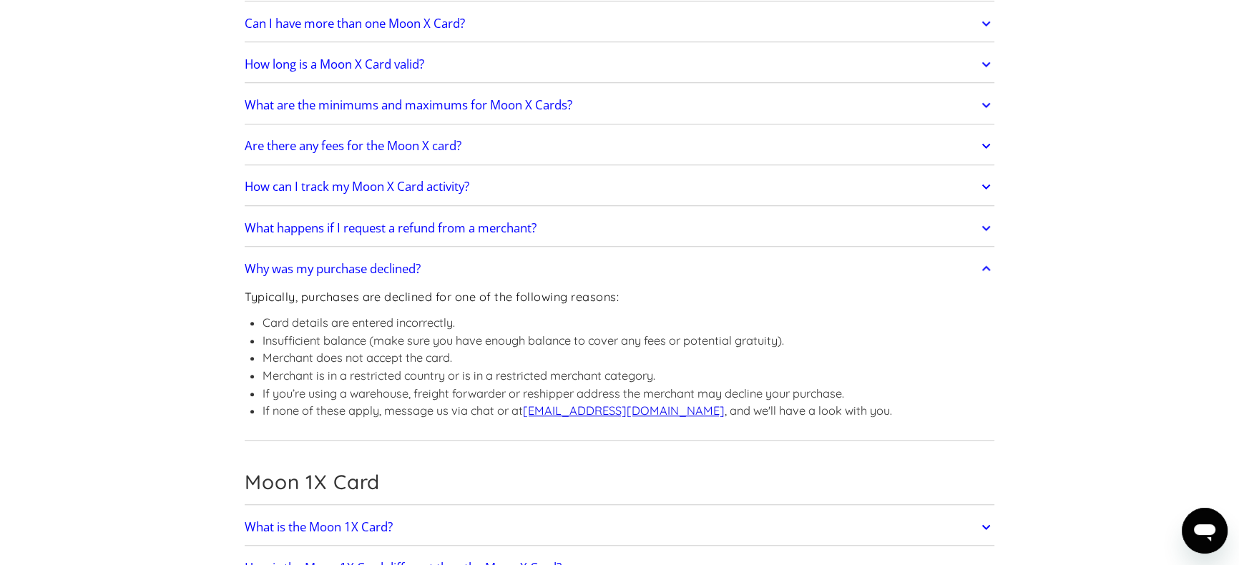
click at [333, 270] on h2 "Why was my purchase declined?" at bounding box center [333, 269] width 176 height 14
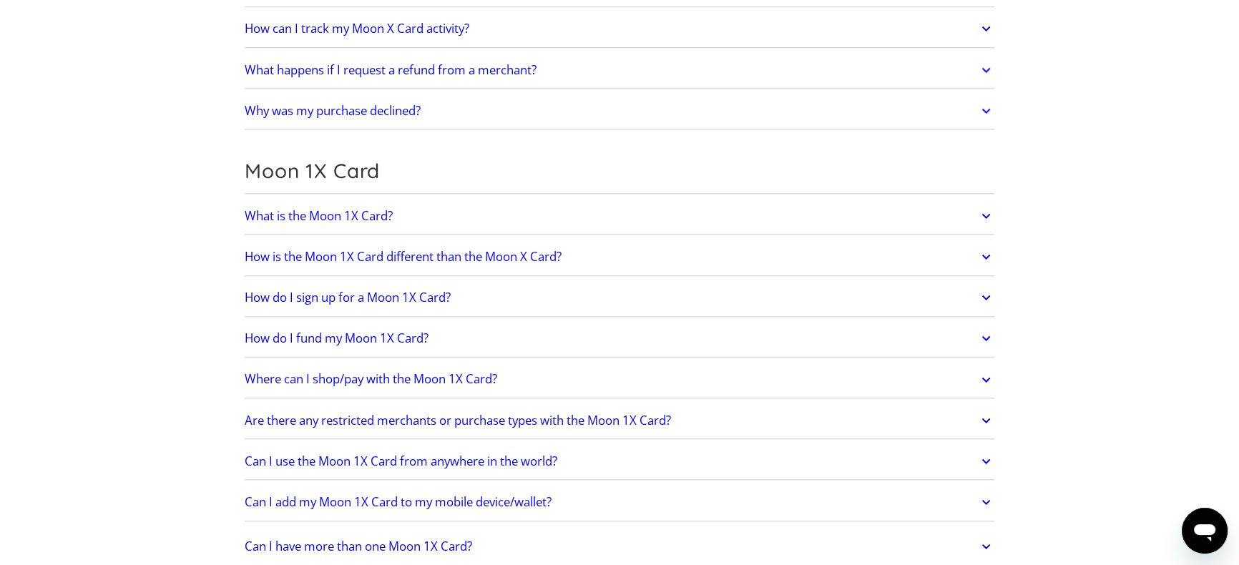
scroll to position [1679, 0]
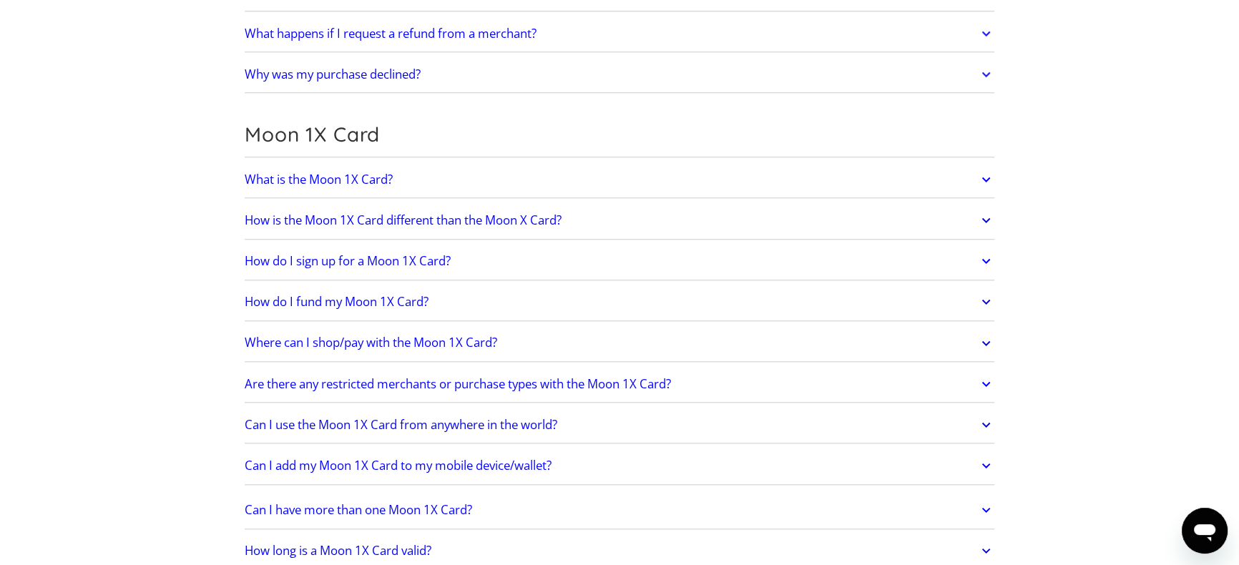
click at [290, 182] on h2 "What is the Moon 1X Card?" at bounding box center [319, 179] width 148 height 14
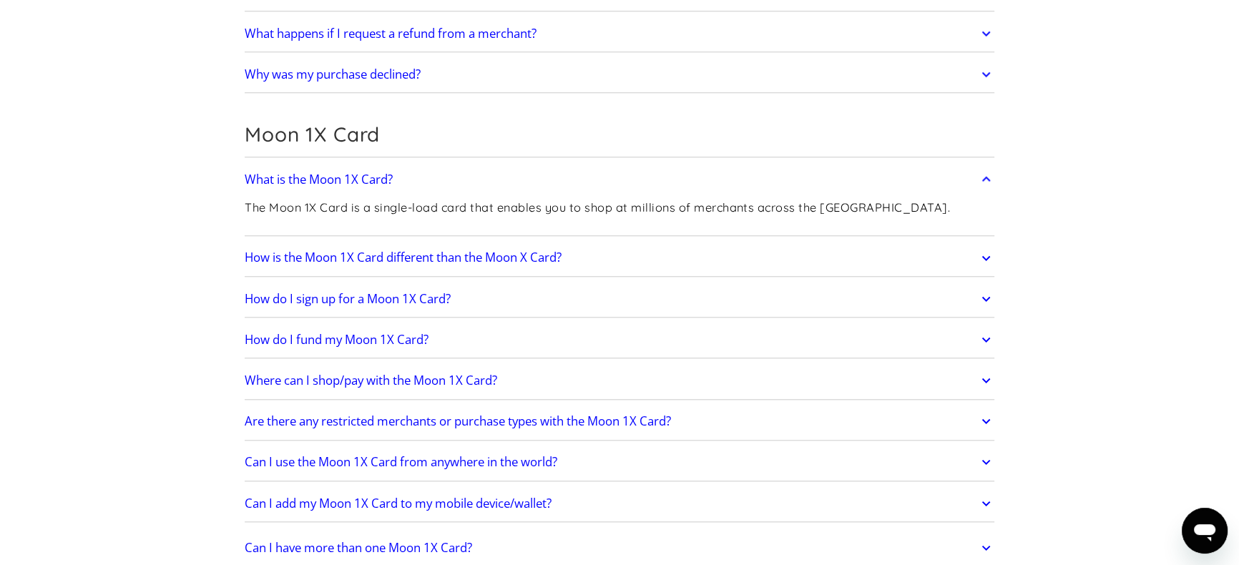
click at [290, 182] on h2 "What is the Moon 1X Card?" at bounding box center [319, 179] width 148 height 14
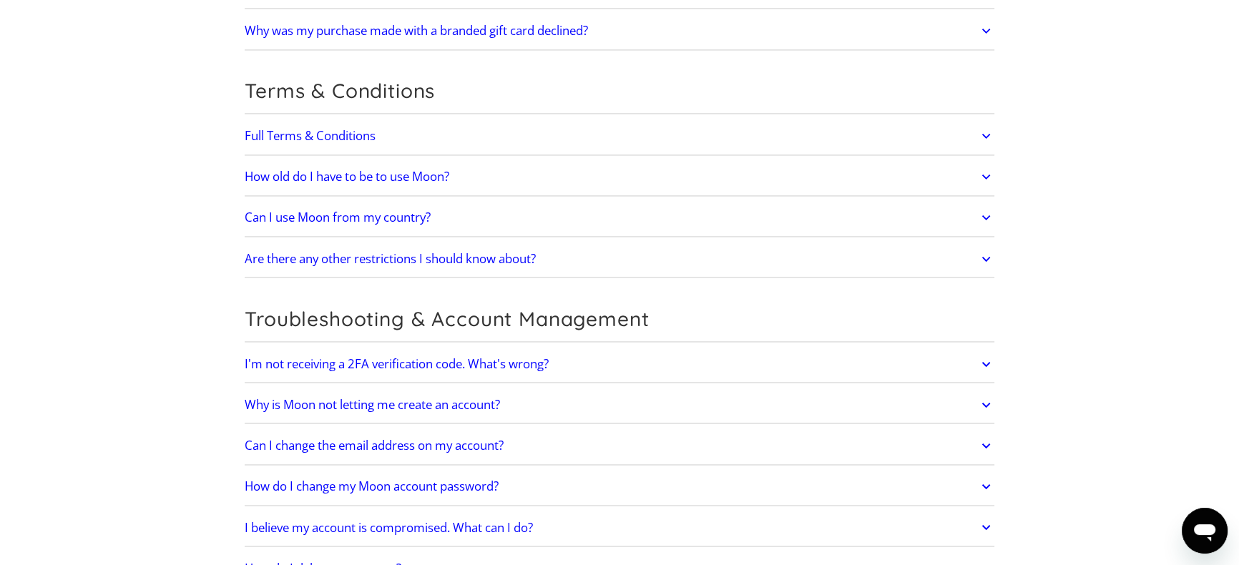
scroll to position [2882, 0]
click at [307, 209] on h2 "Can I use Moon from my country?" at bounding box center [338, 216] width 186 height 14
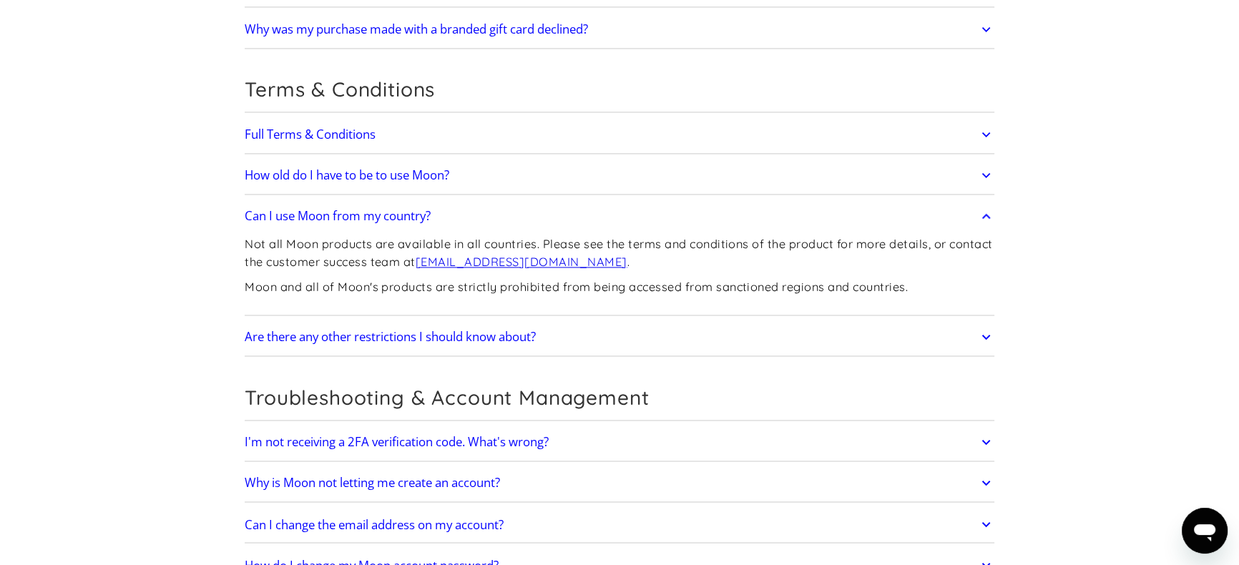
click at [307, 209] on h2 "Can I use Moon from my country?" at bounding box center [338, 216] width 186 height 14
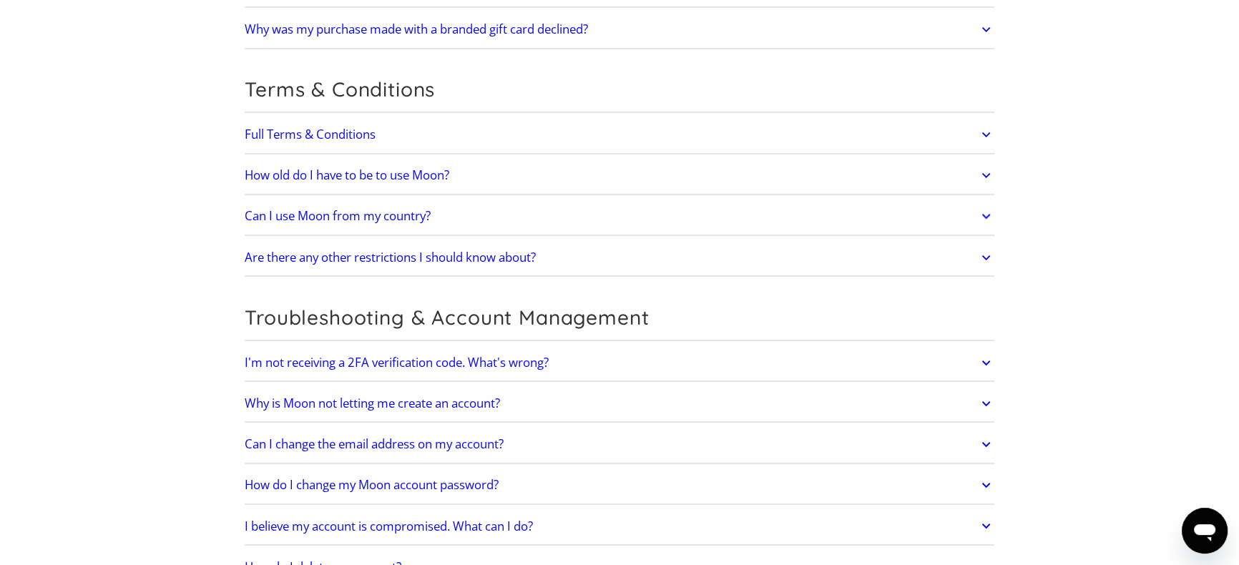
scroll to position [2882, 0]
click at [305, 250] on h2 "Are there any other restrictions I should know about?" at bounding box center [390, 257] width 291 height 14
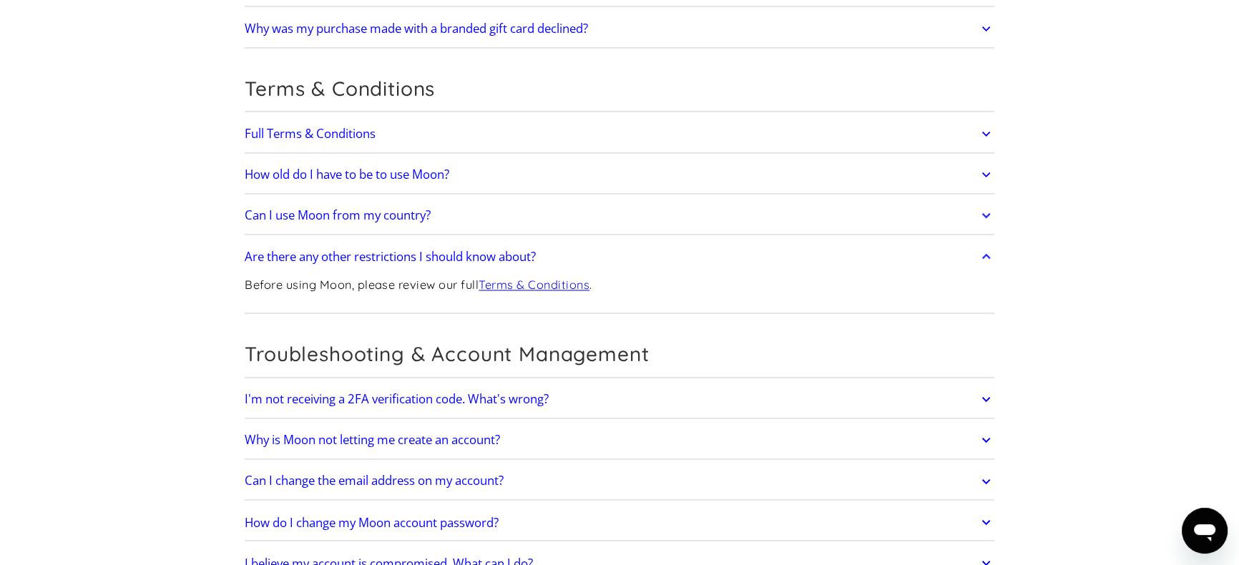
click at [305, 250] on h2 "Are there any other restrictions I should know about?" at bounding box center [390, 257] width 291 height 14
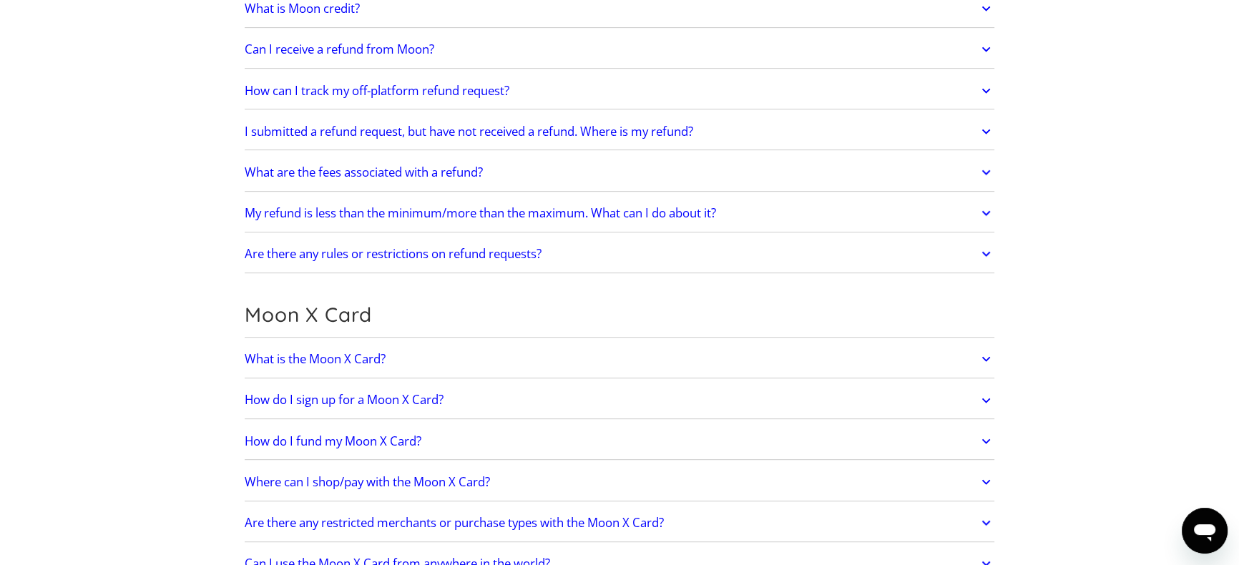
scroll to position [0, 0]
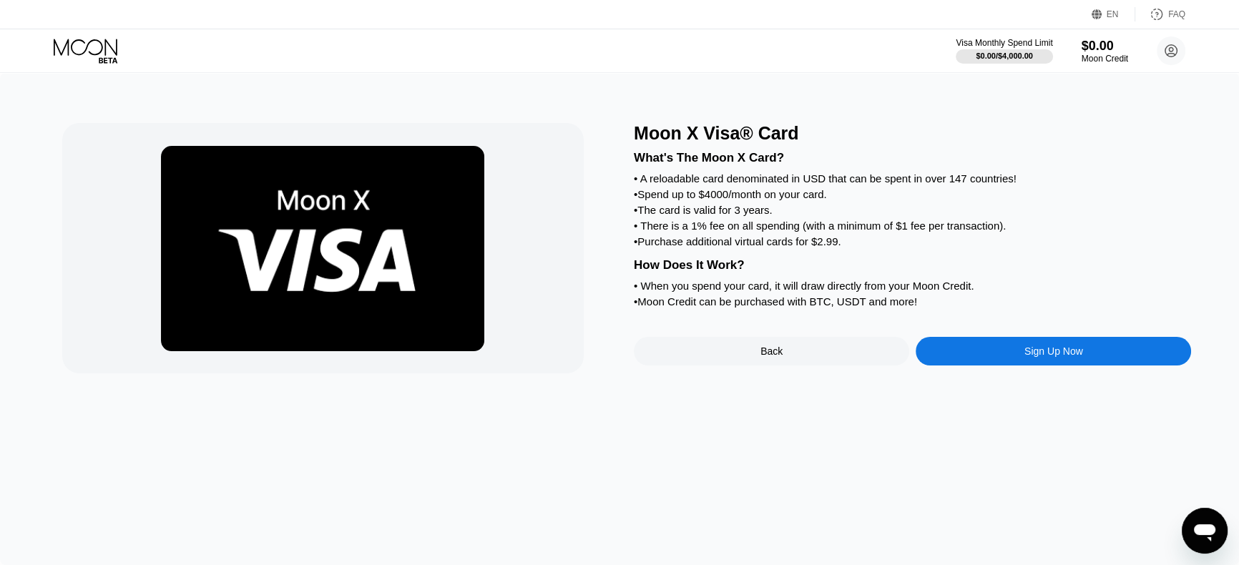
click at [91, 54] on icon at bounding box center [87, 51] width 67 height 25
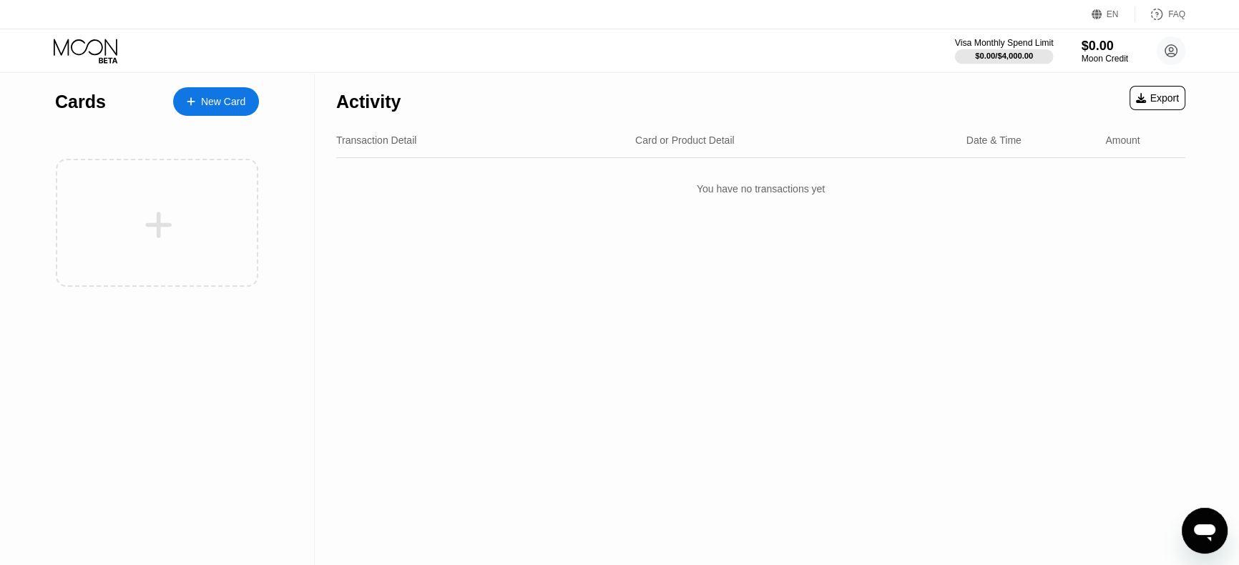
click at [988, 51] on div "$0.00 / $4,000.00" at bounding box center [1004, 55] width 58 height 9
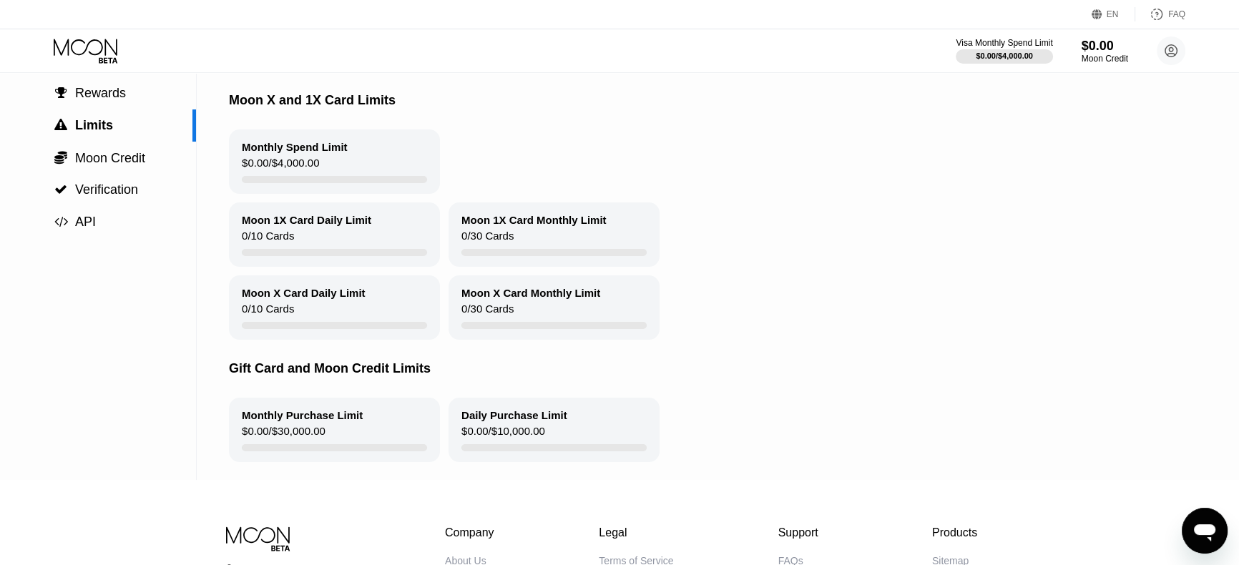
scroll to position [28, 0]
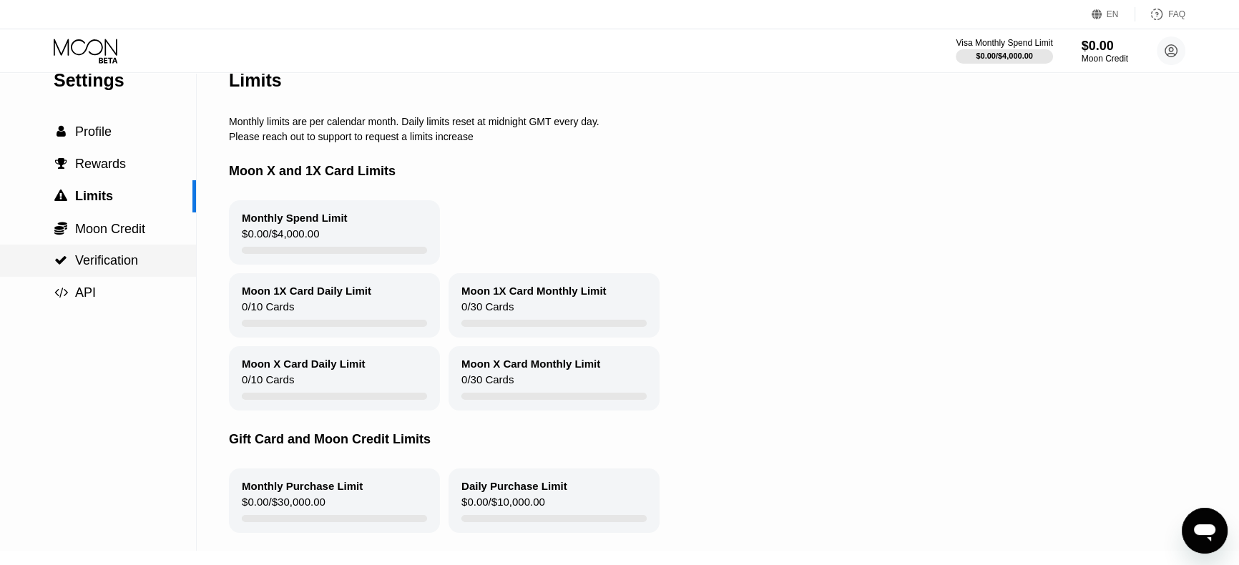
click at [97, 260] on span "Verification" at bounding box center [106, 260] width 63 height 14
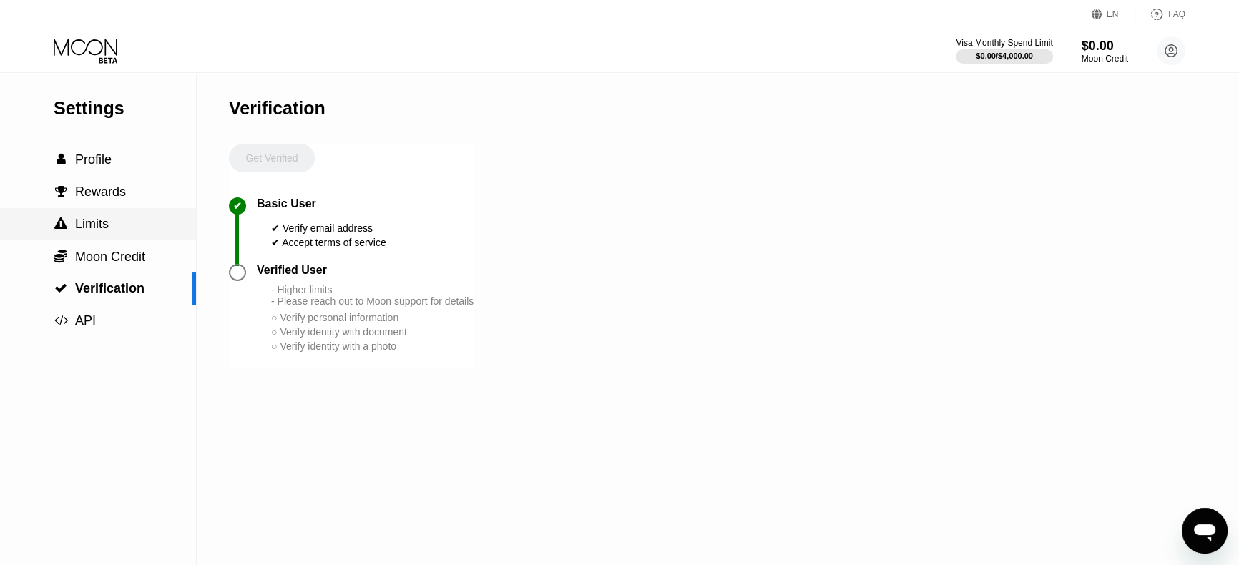
click at [89, 237] on div " Limits" at bounding box center [98, 224] width 196 height 32
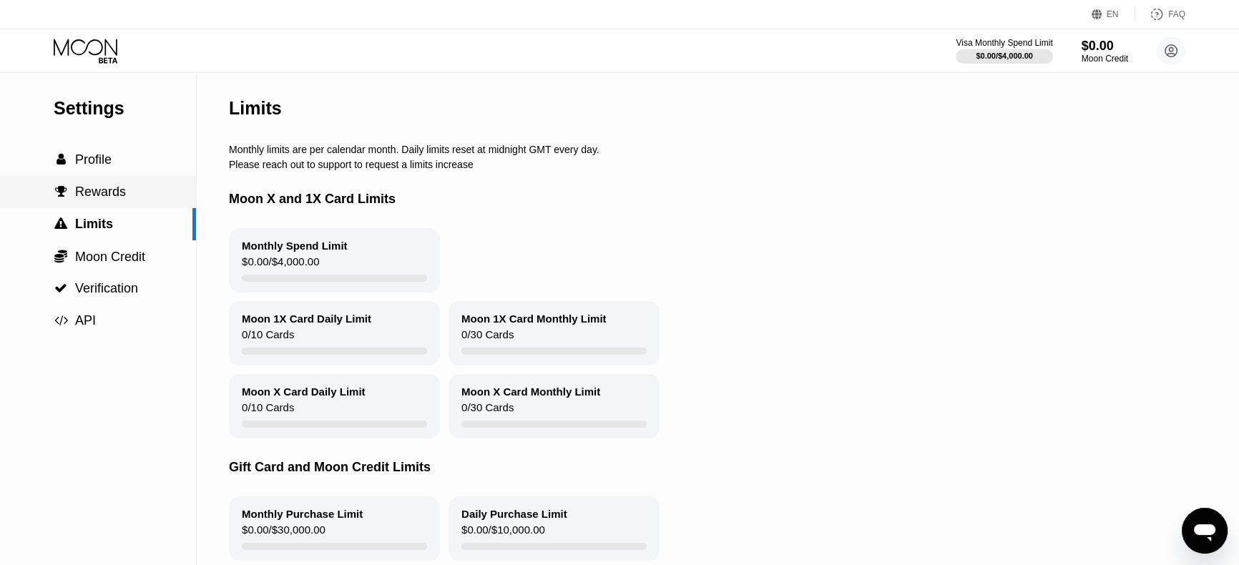
click at [96, 189] on span "Rewards" at bounding box center [100, 192] width 51 height 14
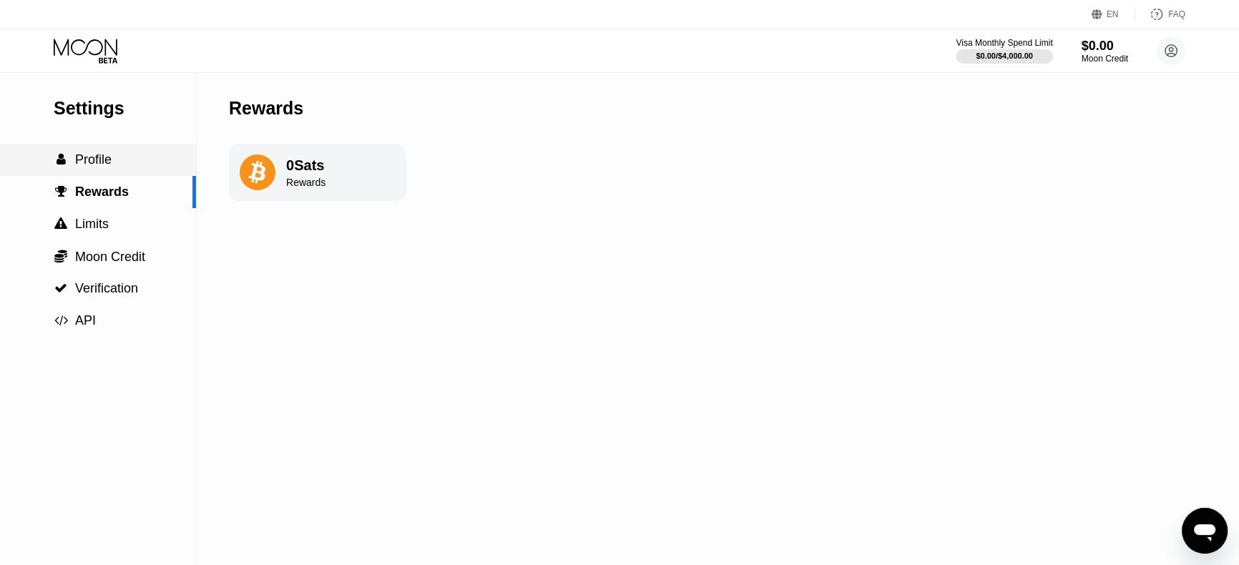
click at [94, 162] on span "Profile" at bounding box center [93, 159] width 36 height 14
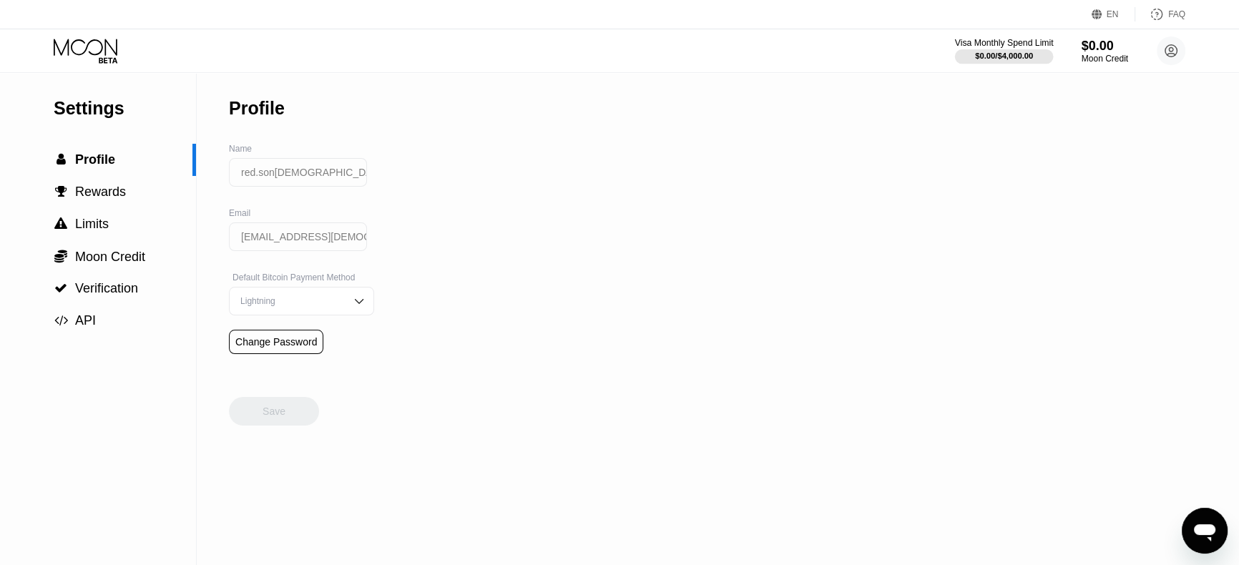
click at [998, 48] on div "$0.00 / $4,000.00" at bounding box center [1004, 56] width 99 height 16
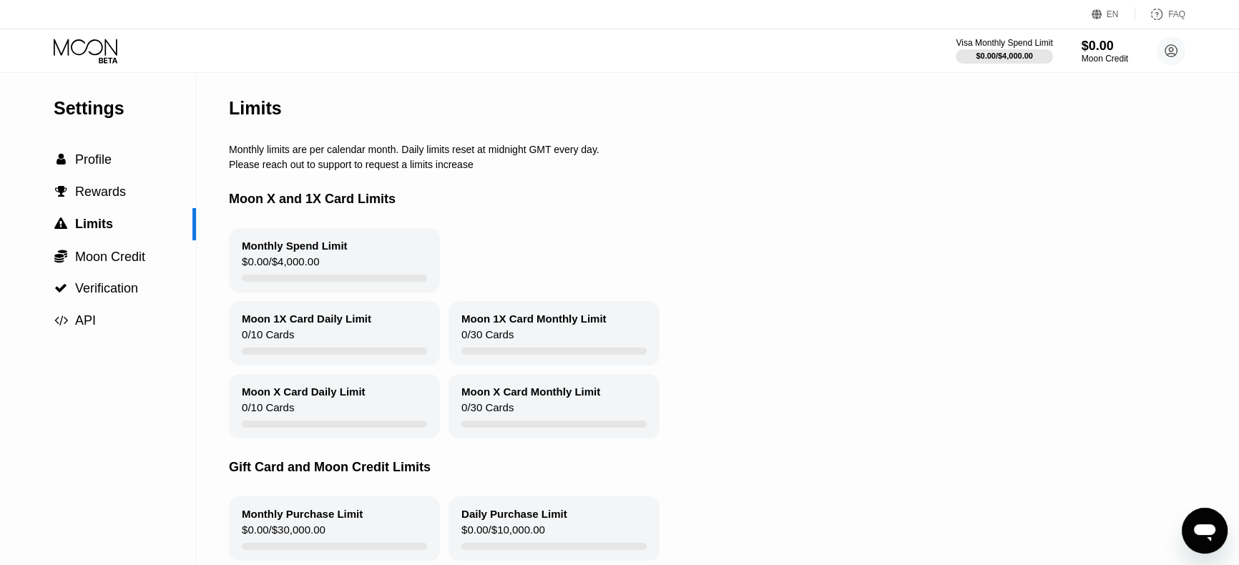
click at [284, 281] on div at bounding box center [334, 278] width 185 height 7
drag, startPoint x: 283, startPoint y: 260, endPoint x: 102, endPoint y: 117, distance: 230.7
click at [283, 259] on div "$0.00 / $4,000.00" at bounding box center [280, 264] width 77 height 19
click at [72, 53] on icon at bounding box center [87, 51] width 67 height 25
